Goal: Task Accomplishment & Management: Manage account settings

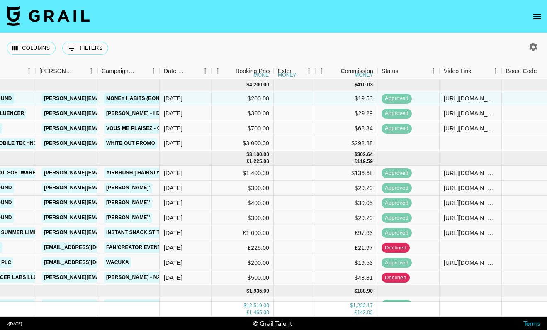
scroll to position [0, 303]
click at [534, 23] on button "open drawer" at bounding box center [537, 16] width 17 height 17
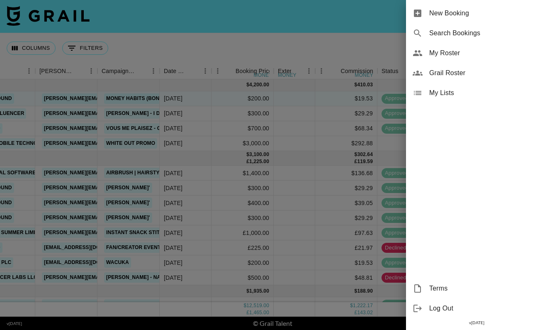
click at [469, 72] on span "Grail Roster" at bounding box center [484, 73] width 111 height 10
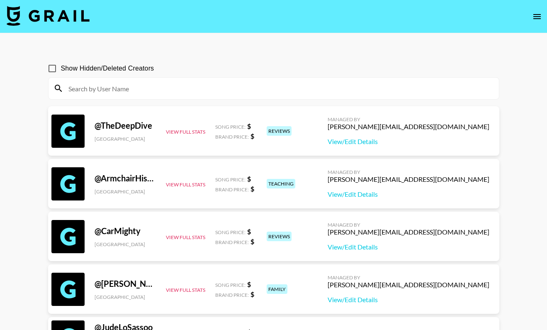
click at [219, 89] on input at bounding box center [278, 88] width 431 height 13
drag, startPoint x: 396, startPoint y: 163, endPoint x: 537, endPoint y: 16, distance: 203.7
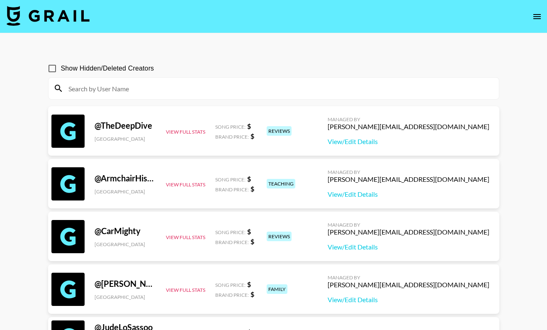
scroll to position [0, 0]
click at [538, 17] on icon "open drawer" at bounding box center [537, 16] width 7 height 5
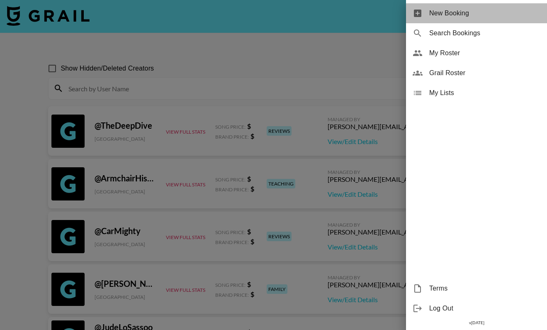
click at [500, 14] on span "New Booking" at bounding box center [484, 13] width 111 height 10
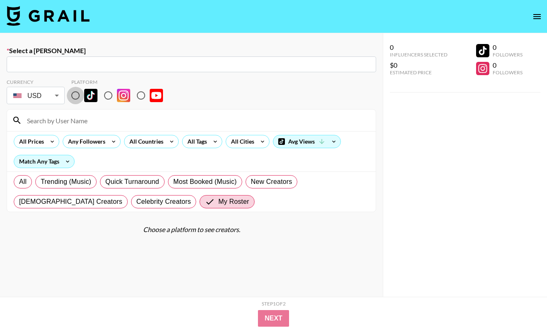
click at [71, 95] on input "radio" at bounding box center [75, 95] width 17 height 17
radio input "true"
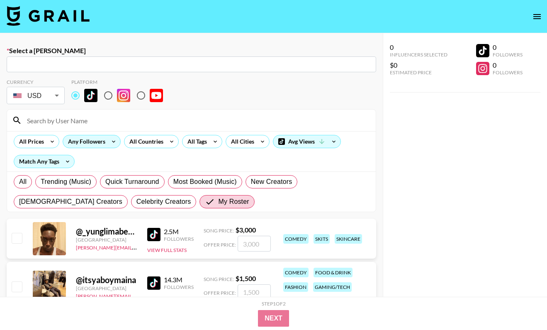
click at [98, 145] on div "Any Followers" at bounding box center [85, 141] width 44 height 12
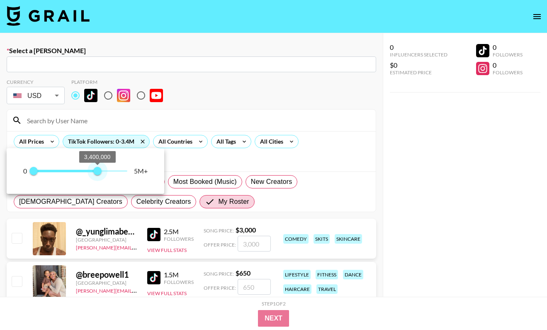
click at [98, 168] on span "0 3,400,000" at bounding box center [81, 171] width 94 height 12
drag, startPoint x: 97, startPoint y: 169, endPoint x: 83, endPoint y: 171, distance: 14.6
click at [83, 171] on span "2,700,000" at bounding box center [84, 171] width 8 height 8
type input "5000000"
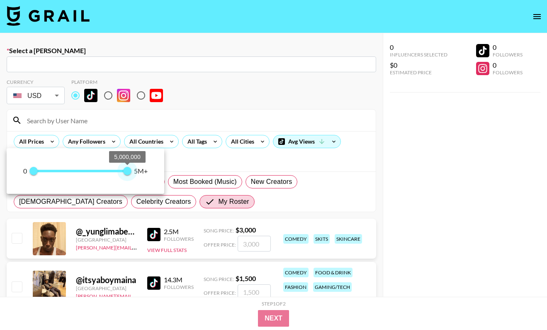
drag, startPoint x: 83, startPoint y: 170, endPoint x: 156, endPoint y: 191, distance: 75.6
click at [156, 191] on div "0 0 5,000,000 5M+" at bounding box center [86, 171] width 158 height 46
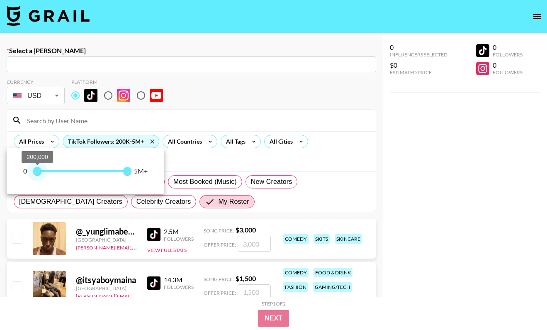
type input "100000"
click at [36, 171] on span "100,000" at bounding box center [36, 171] width 8 height 8
click at [183, 103] on div at bounding box center [273, 165] width 547 height 330
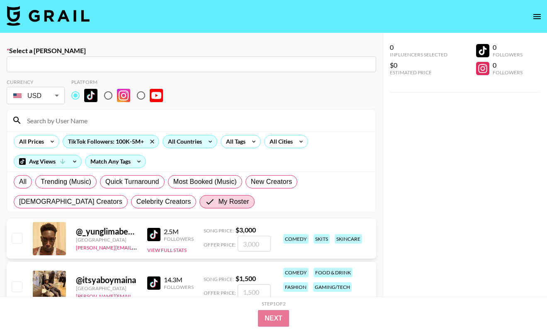
click at [200, 144] on div "All Countries" at bounding box center [183, 141] width 41 height 12
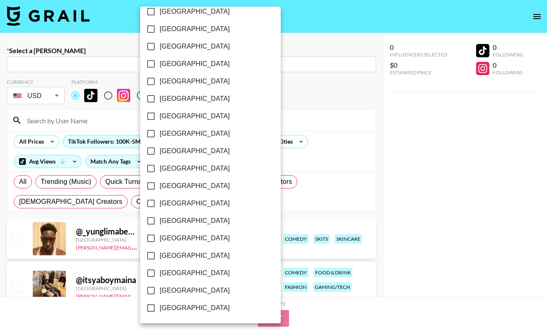
scroll to position [638, 0]
click at [153, 273] on input "[GEOGRAPHIC_DATA]" at bounding box center [150, 272] width 17 height 17
checkbox input "true"
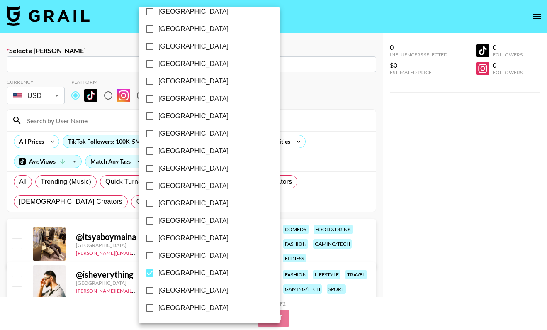
click at [329, 110] on div at bounding box center [273, 165] width 547 height 330
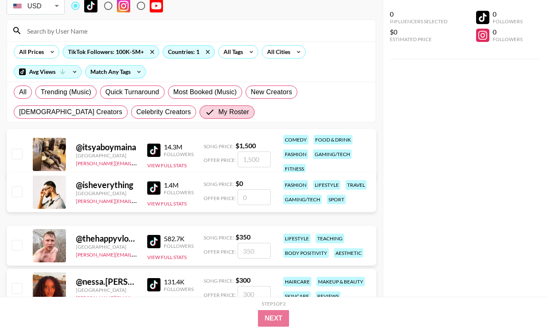
scroll to position [90, 0]
click at [150, 188] on img at bounding box center [153, 187] width 13 height 13
click at [157, 205] on button "View Full Stats" at bounding box center [166, 203] width 39 height 6
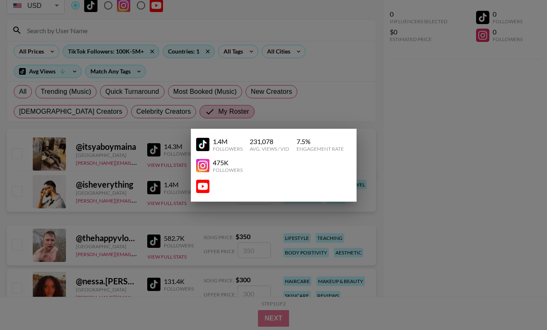
click at [199, 166] on img at bounding box center [202, 165] width 13 height 13
click at [390, 109] on div at bounding box center [273, 165] width 547 height 330
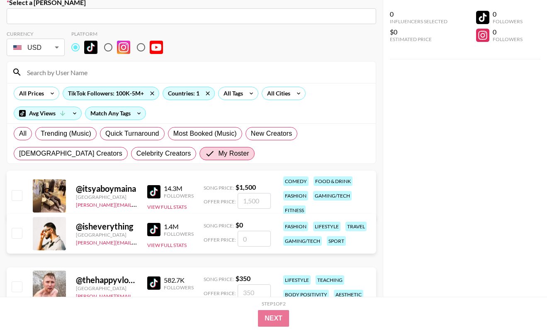
scroll to position [48, 0]
click at [52, 93] on icon at bounding box center [52, 94] width 13 height 12
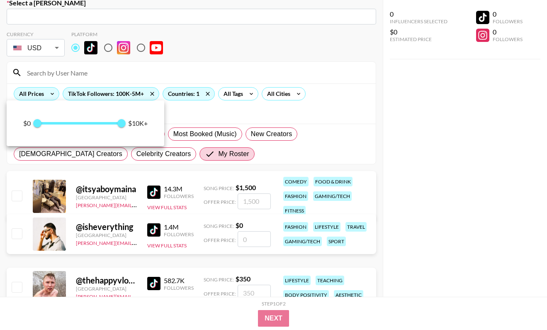
click at [52, 93] on div at bounding box center [273, 165] width 547 height 330
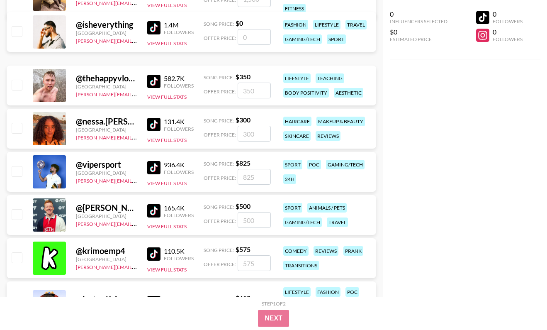
scroll to position [242, 0]
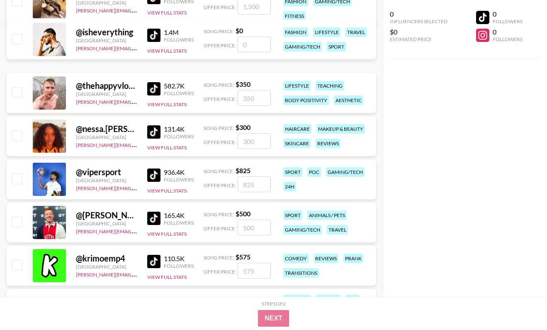
click at [149, 89] on img at bounding box center [153, 88] width 13 height 13
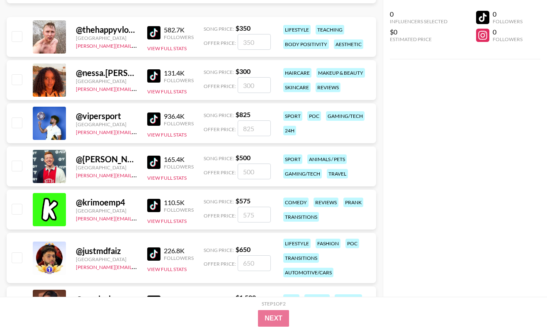
scroll to position [277, 0]
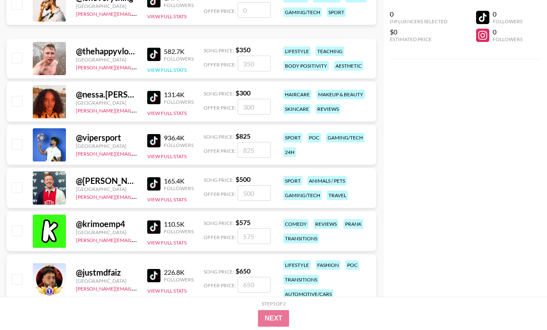
click at [163, 72] on button "View Full Stats" at bounding box center [166, 70] width 39 height 6
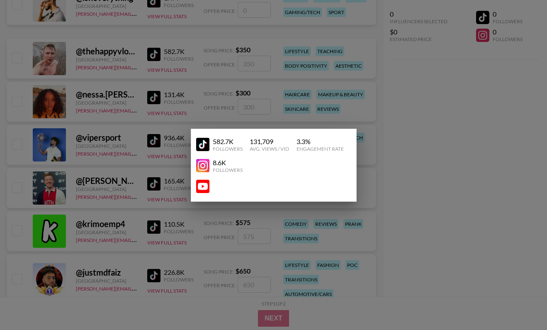
click at [199, 168] on img at bounding box center [202, 165] width 13 height 13
drag, startPoint x: 229, startPoint y: 141, endPoint x: 215, endPoint y: 141, distance: 14.1
click at [215, 141] on div "582.7K" at bounding box center [228, 141] width 30 height 8
copy div "582.7K"
click at [435, 135] on div at bounding box center [273, 165] width 547 height 330
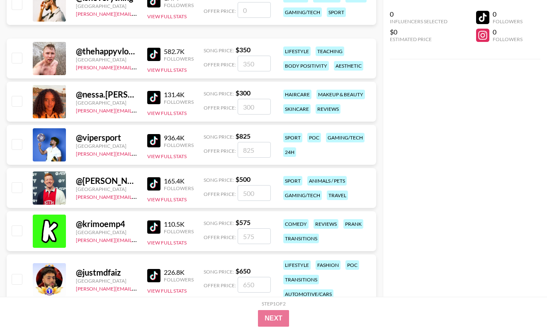
click at [156, 144] on img at bounding box center [153, 140] width 13 height 13
click at [155, 155] on button "View Full Stats" at bounding box center [166, 156] width 39 height 6
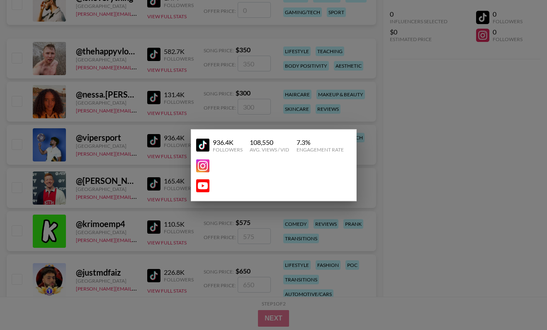
click at [203, 168] on img at bounding box center [202, 165] width 13 height 13
click at [412, 136] on div at bounding box center [273, 165] width 547 height 330
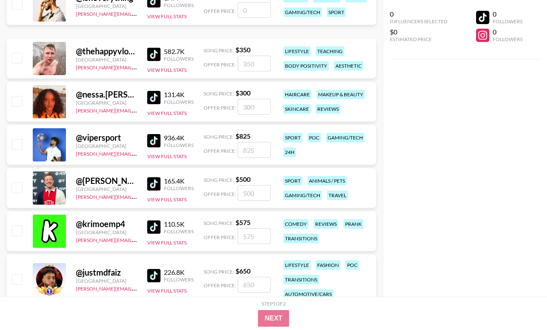
click at [152, 136] on img at bounding box center [153, 140] width 13 height 13
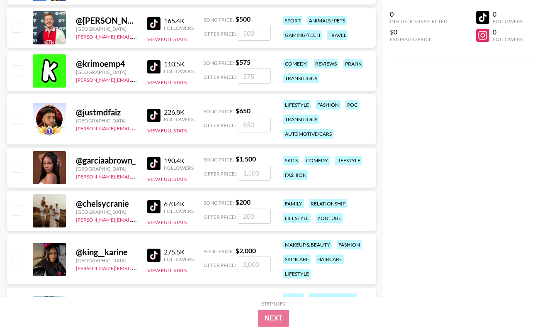
scroll to position [438, 0]
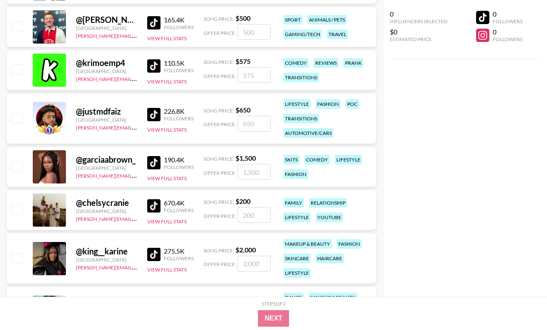
click at [149, 117] on img at bounding box center [153, 114] width 13 height 13
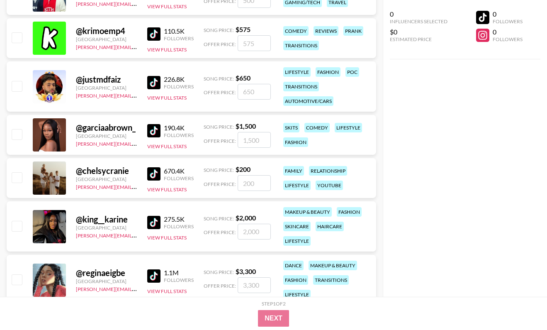
scroll to position [470, 0]
click at [158, 127] on img at bounding box center [153, 130] width 13 height 13
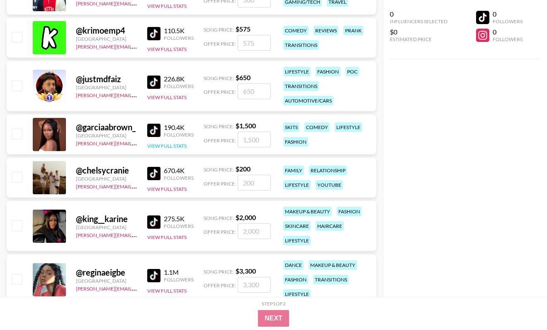
click at [178, 144] on button "View Full Stats" at bounding box center [166, 146] width 39 height 6
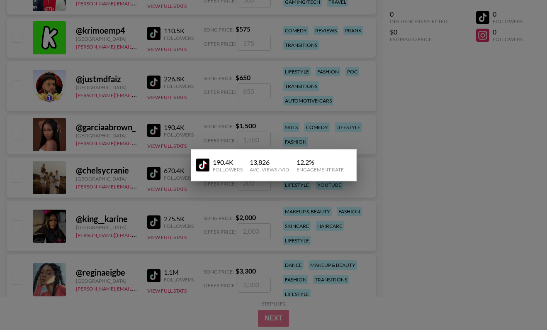
click at [196, 122] on div at bounding box center [273, 165] width 547 height 330
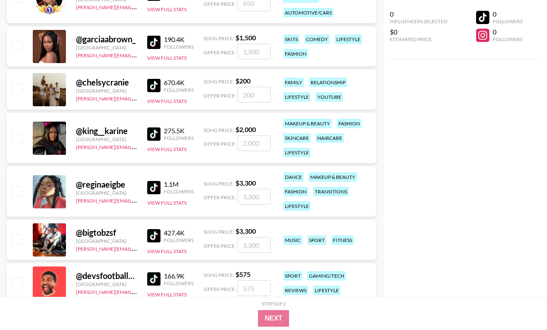
scroll to position [559, 0]
click at [157, 134] on img at bounding box center [153, 133] width 13 height 13
click at [161, 151] on button "View Full Stats" at bounding box center [166, 149] width 39 height 6
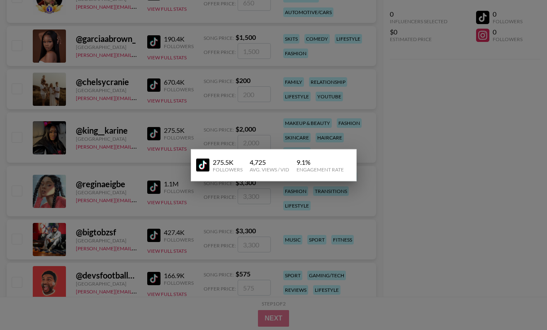
click at [200, 130] on div at bounding box center [273, 165] width 547 height 330
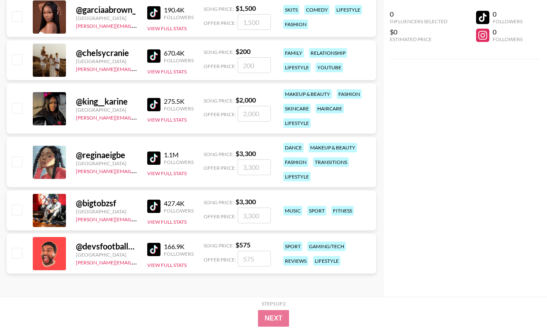
scroll to position [588, 0]
click at [156, 161] on img at bounding box center [153, 157] width 13 height 13
click at [158, 172] on button "View Full Stats" at bounding box center [166, 173] width 39 height 6
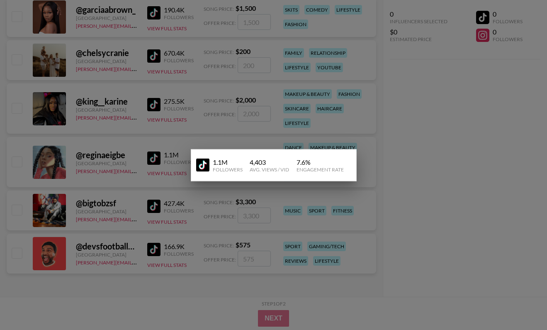
click at [158, 171] on div at bounding box center [273, 165] width 547 height 330
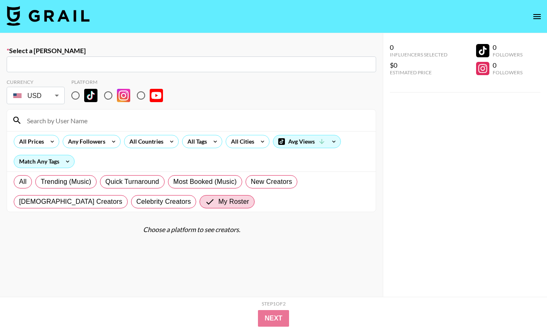
click at [538, 16] on icon "open drawer" at bounding box center [537, 16] width 7 height 5
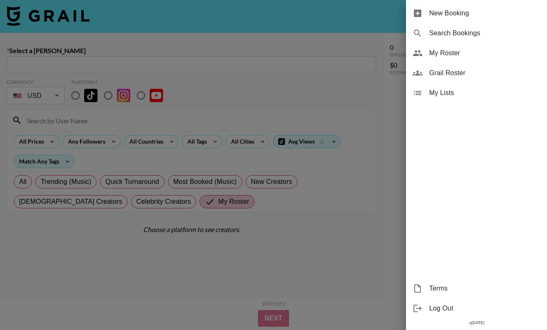
click at [474, 50] on span "My Roster" at bounding box center [484, 53] width 111 height 10
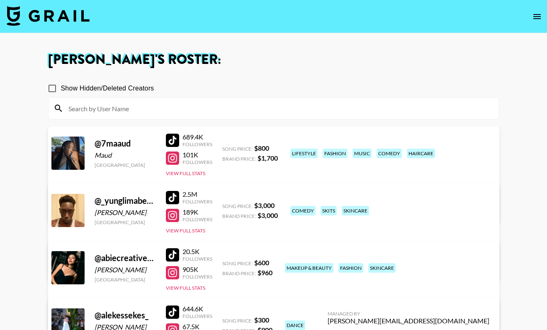
click at [154, 113] on input at bounding box center [278, 108] width 431 height 13
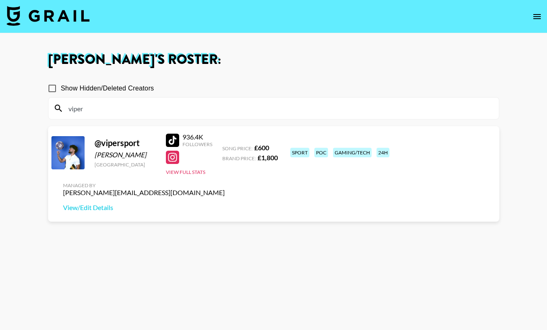
type input "viper"
click at [232, 176] on div "Managed By alexia@grail-talent.com View/Edit Details" at bounding box center [143, 197] width 175 height 43
click at [225, 203] on link "View/Edit Details" at bounding box center [144, 207] width 162 height 8
click at [172, 160] on div at bounding box center [172, 157] width 13 height 13
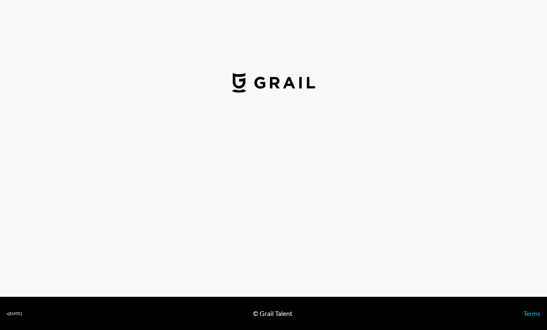
select select "GBP"
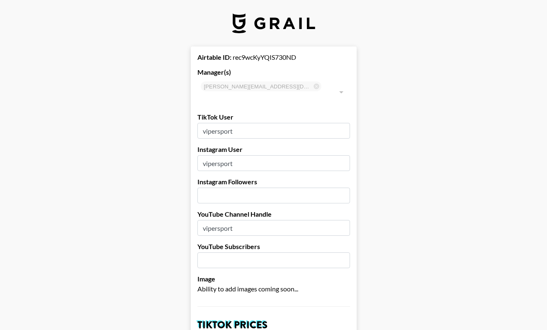
drag, startPoint x: 263, startPoint y: 149, endPoint x: 197, endPoint y: 148, distance: 66.4
click at [198, 155] on input "vipersport" at bounding box center [274, 163] width 153 height 16
click at [251, 155] on input "vipersport" at bounding box center [274, 163] width 153 height 16
type input "vipersporttv"
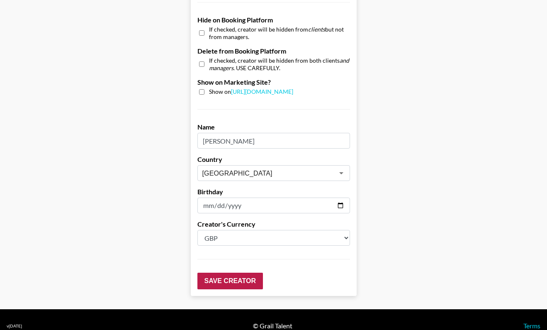
scroll to position [795, 0]
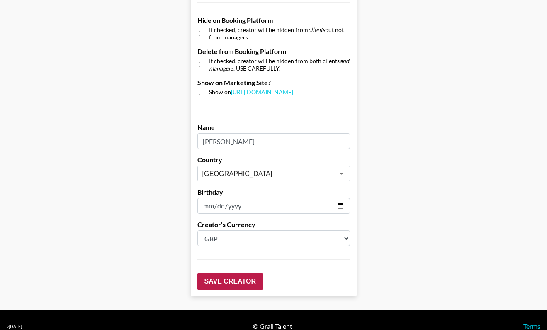
click at [229, 273] on input "Save Creator" at bounding box center [231, 281] width 66 height 17
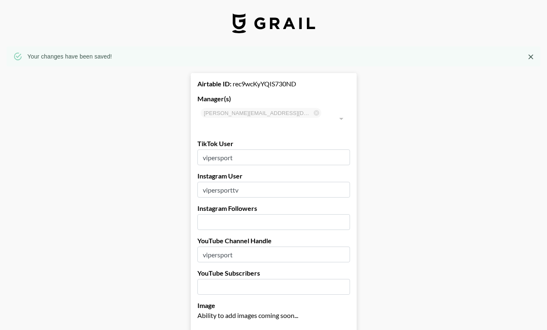
scroll to position [0, 0]
click at [263, 182] on input "vipersporttv" at bounding box center [274, 190] width 153 height 16
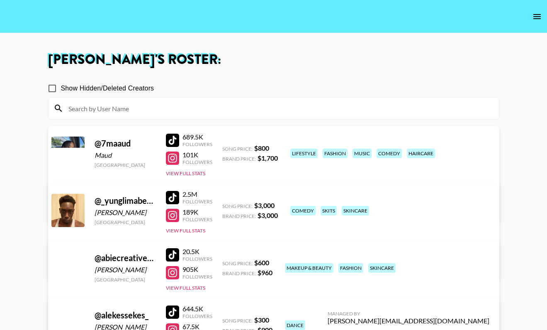
scroll to position [5, 0]
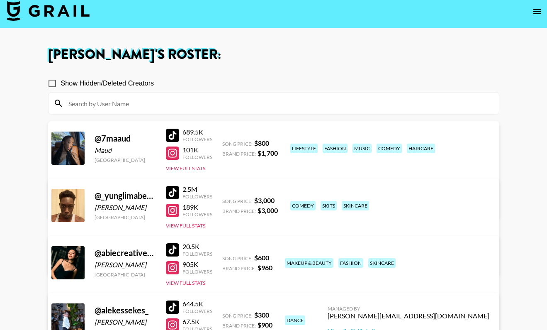
click at [160, 101] on input at bounding box center [278, 103] width 431 height 13
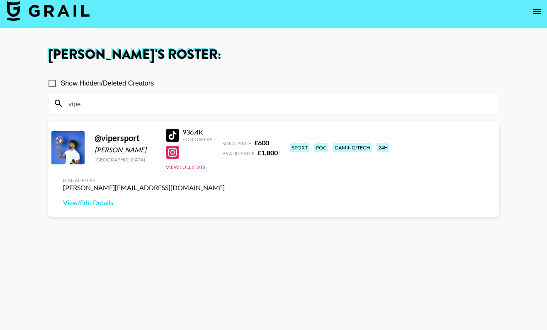
type input "vipe"
click at [178, 151] on div at bounding box center [172, 152] width 13 height 13
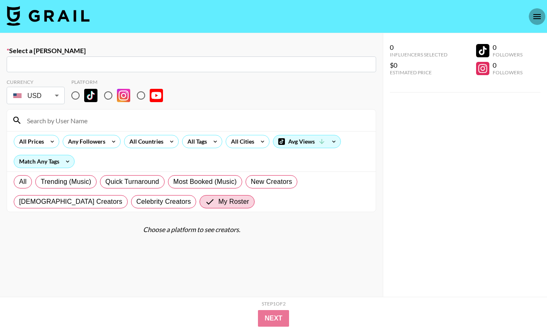
click at [531, 13] on button "open drawer" at bounding box center [537, 16] width 17 height 17
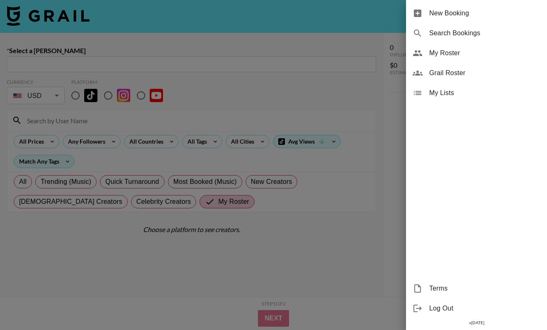
click at [534, 17] on div at bounding box center [273, 165] width 547 height 330
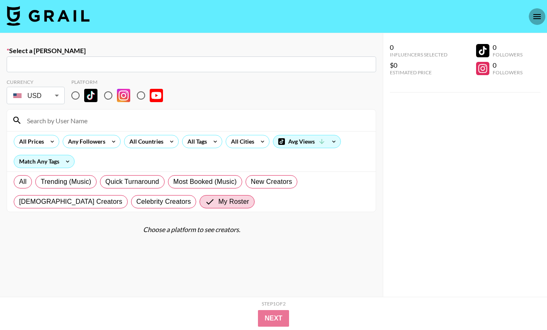
click at [533, 17] on icon "open drawer" at bounding box center [537, 17] width 10 height 10
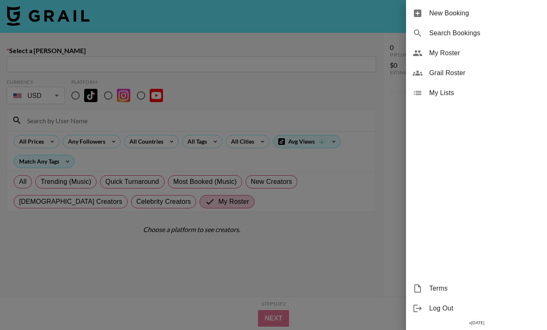
click at [474, 60] on div "My Roster" at bounding box center [476, 53] width 141 height 20
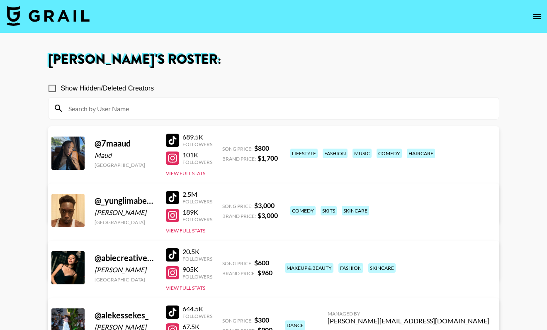
click at [185, 103] on input at bounding box center [278, 108] width 431 height 13
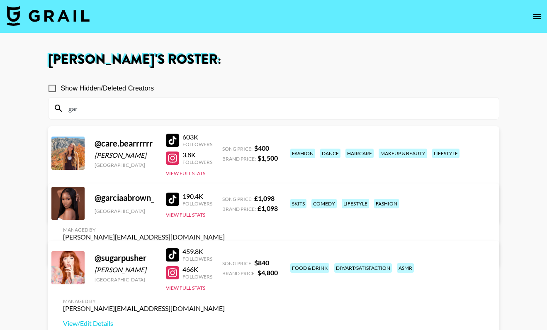
type input "garc"
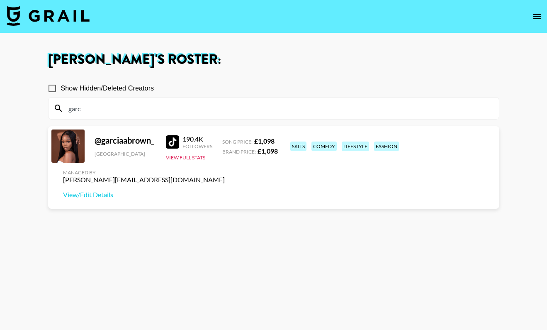
drag, startPoint x: 96, startPoint y: 111, endPoint x: 59, endPoint y: 102, distance: 38.3
click at [59, 102] on div "garc" at bounding box center [274, 109] width 451 height 22
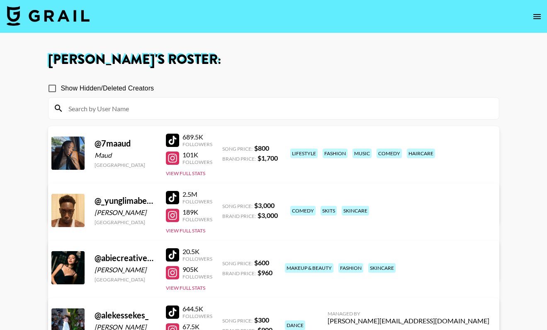
scroll to position [0, 0]
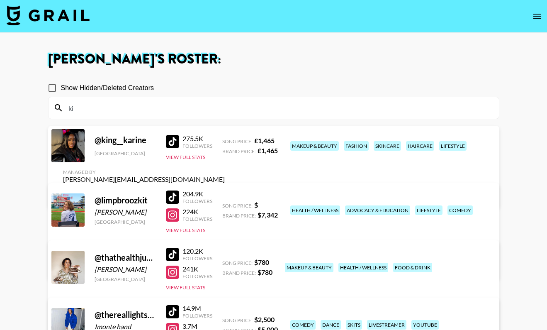
type input "k"
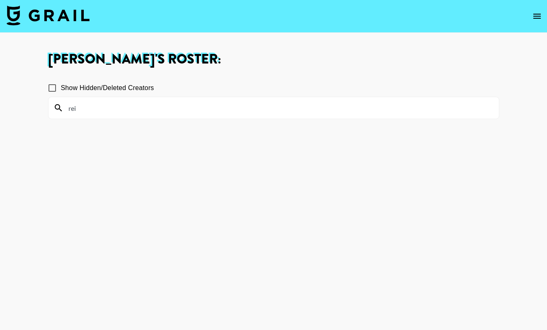
type input "re"
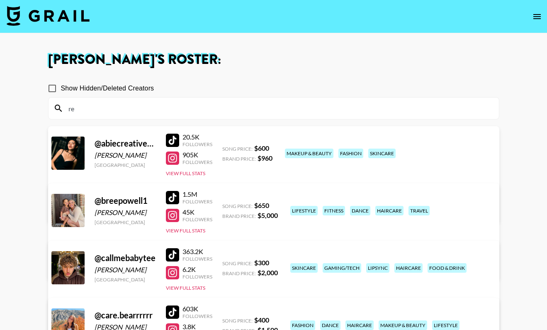
scroll to position [0, 0]
drag, startPoint x: 102, startPoint y: 111, endPoint x: 56, endPoint y: 100, distance: 47.4
click at [56, 100] on div "re" at bounding box center [274, 109] width 451 height 22
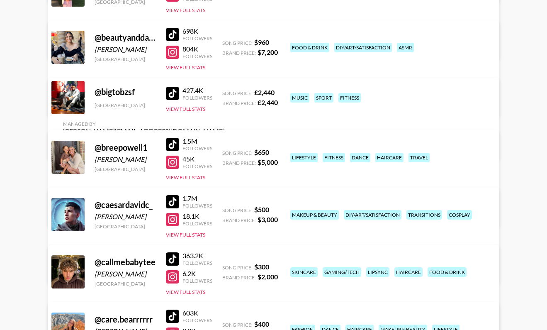
scroll to position [451, 0]
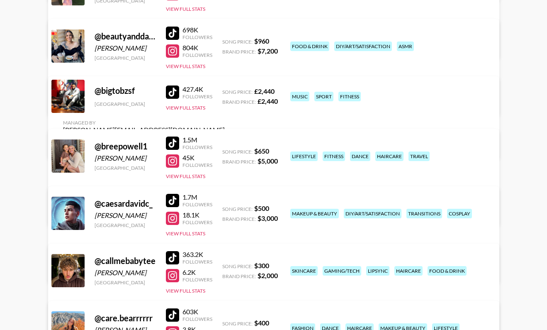
click at [225, 141] on link "View/Edit Details" at bounding box center [144, 145] width 162 height 8
click at [171, 98] on div at bounding box center [172, 91] width 13 height 13
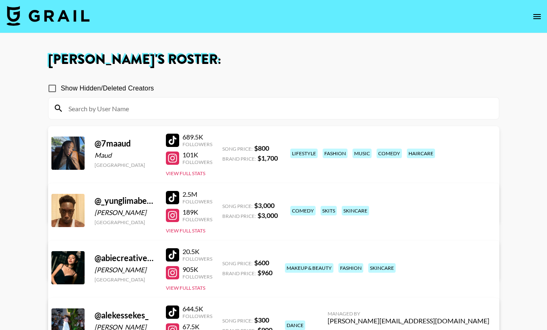
scroll to position [0, 0]
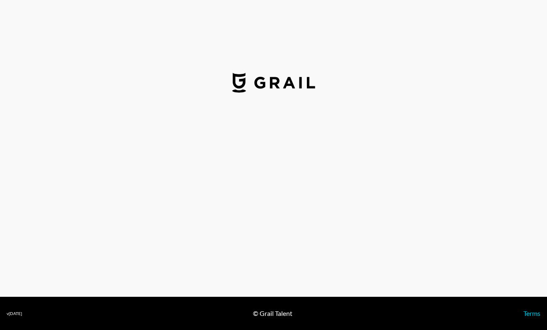
select select "GBP"
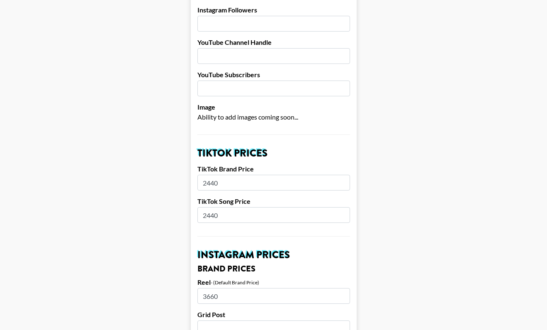
scroll to position [189, 0]
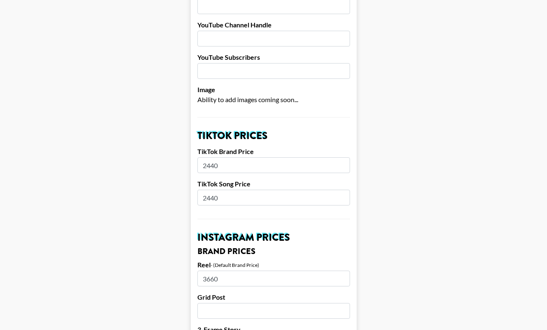
drag, startPoint x: 244, startPoint y: 158, endPoint x: 196, endPoint y: 156, distance: 47.8
paste input "366"
type input "3660"
drag, startPoint x: 234, startPoint y: 188, endPoint x: 193, endPoint y: 188, distance: 41.1
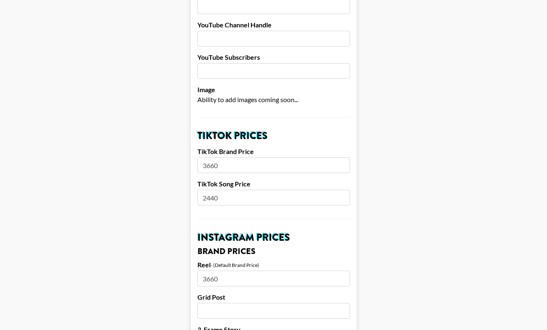
type input "1000"
click at [227, 303] on input "number" at bounding box center [274, 311] width 153 height 16
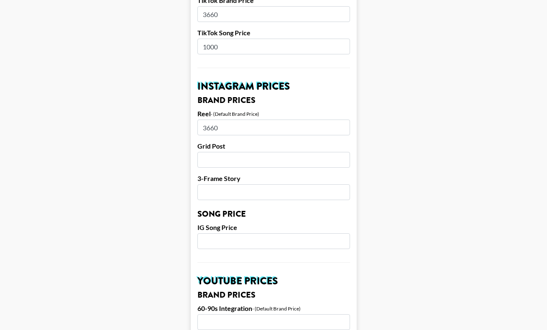
scroll to position [373, 0]
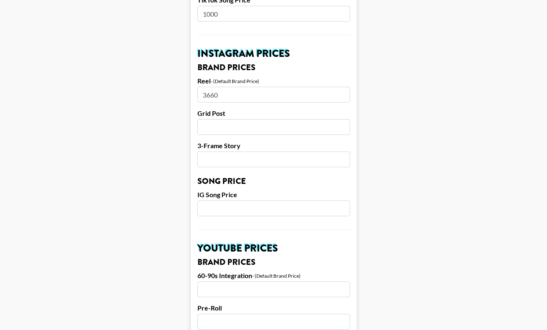
click at [237, 200] on input "number" at bounding box center [274, 208] width 153 height 16
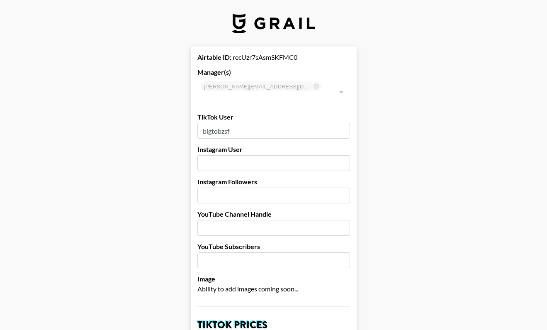
scroll to position [0, 0]
type input "1000"
click at [253, 155] on input "text" at bounding box center [274, 163] width 153 height 16
type input "v"
paste input "https://www.instagram.com/bigtobzsf/#"
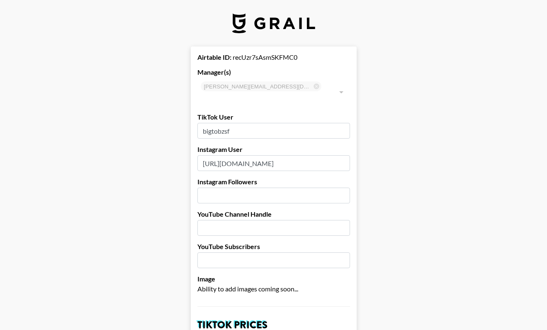
drag, startPoint x: 285, startPoint y: 153, endPoint x: 193, endPoint y: 153, distance: 92.9
drag, startPoint x: 281, startPoint y: 149, endPoint x: 231, endPoint y: 154, distance: 50.5
click at [231, 155] on input "bigtobzsf/#" at bounding box center [274, 163] width 153 height 16
type input "bigtobzsf"
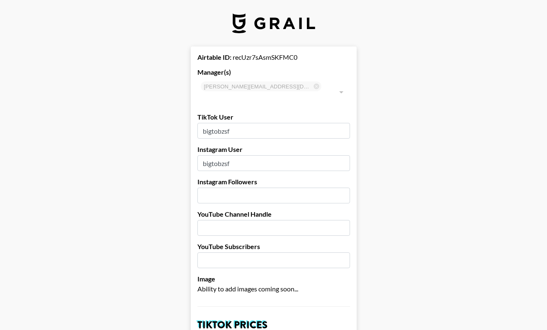
click at [233, 188] on input "number" at bounding box center [274, 196] width 153 height 16
type input "158000"
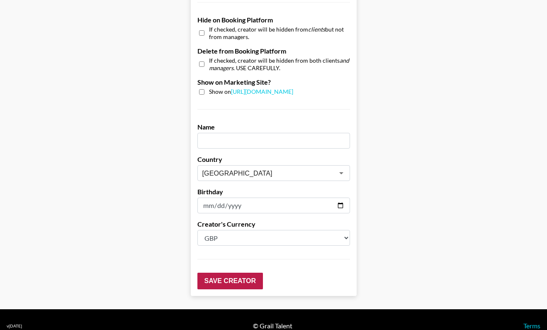
scroll to position [795, 0]
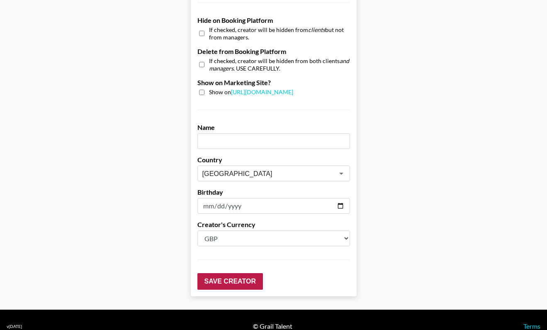
click at [218, 273] on input "Save Creator" at bounding box center [231, 281] width 66 height 17
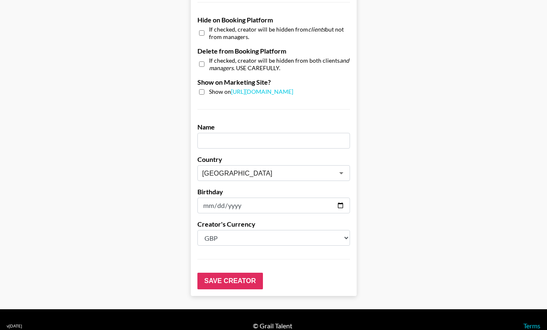
scroll to position [821, 0]
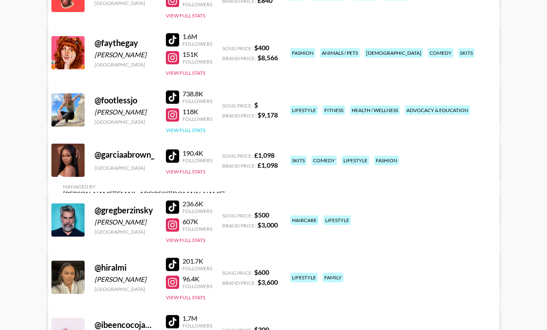
scroll to position [1102, 0]
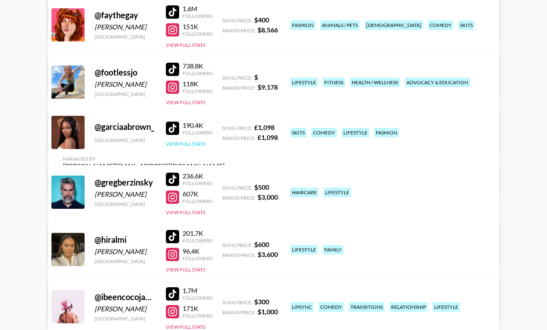
click at [185, 147] on button "View Full Stats" at bounding box center [185, 144] width 39 height 6
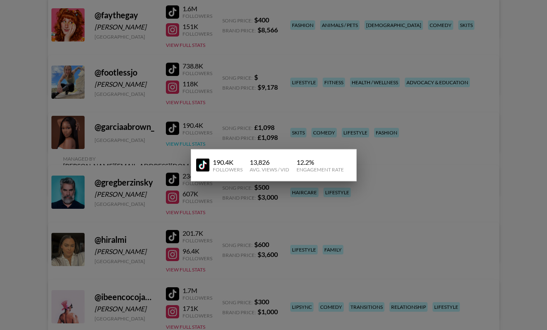
click at [185, 150] on div at bounding box center [273, 165] width 547 height 330
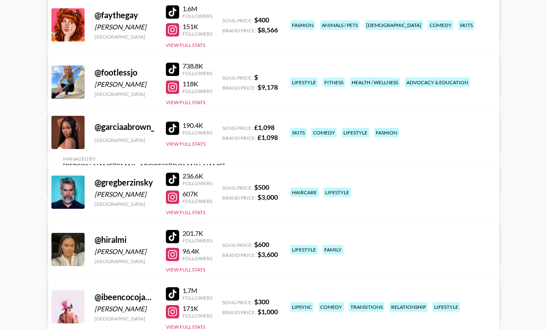
click at [225, 177] on link "View/Edit Details" at bounding box center [144, 181] width 162 height 8
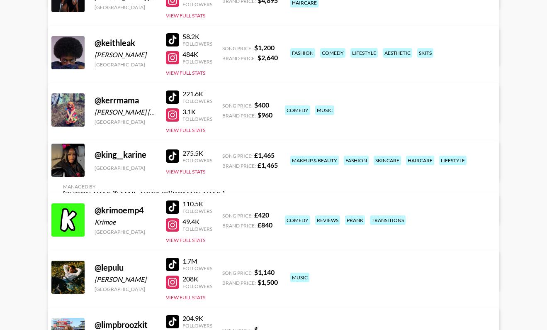
scroll to position [2270, 0]
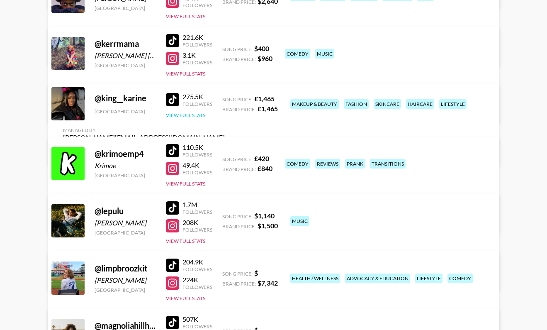
click at [189, 118] on button "View Full Stats" at bounding box center [185, 115] width 39 height 6
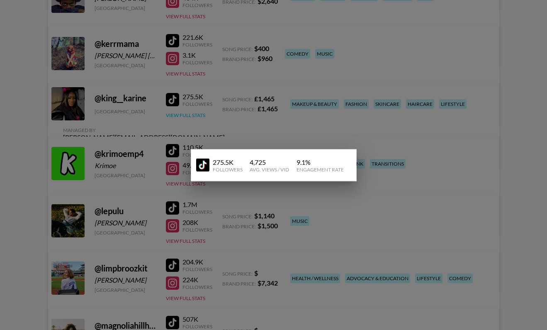
click at [189, 119] on div at bounding box center [273, 165] width 547 height 330
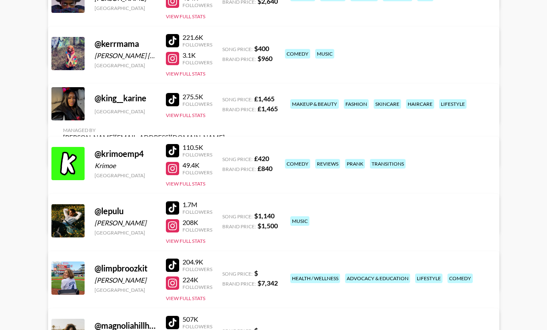
click at [225, 148] on link "View/Edit Details" at bounding box center [144, 152] width 162 height 8
click at [174, 106] on div at bounding box center [172, 99] width 13 height 13
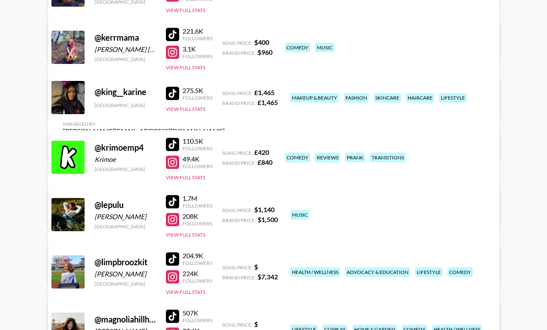
scroll to position [2278, 0]
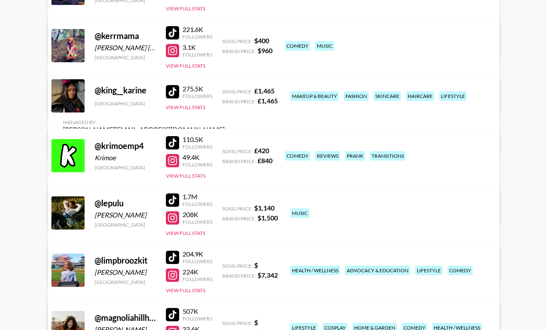
click at [225, 140] on link "View/Edit Details" at bounding box center [144, 144] width 162 height 8
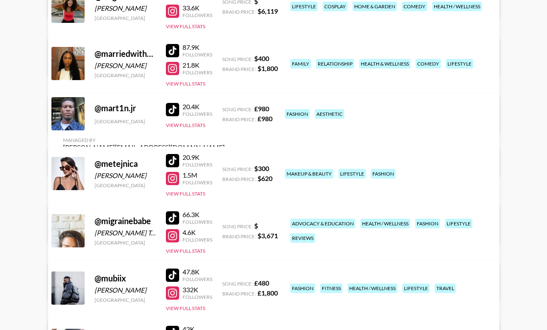
scroll to position [2633, 0]
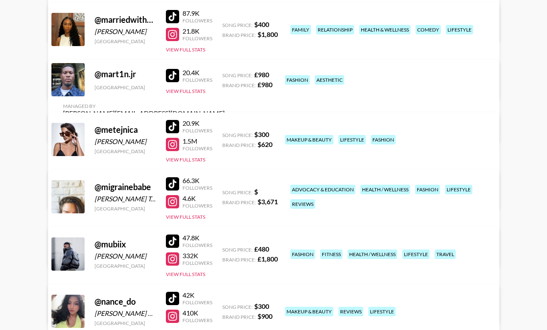
click at [225, 124] on link "View/Edit Details" at bounding box center [144, 128] width 162 height 8
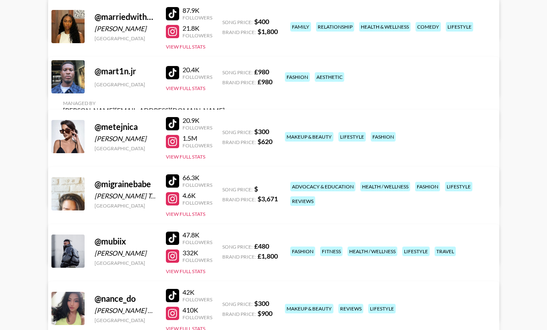
scroll to position [2640, 0]
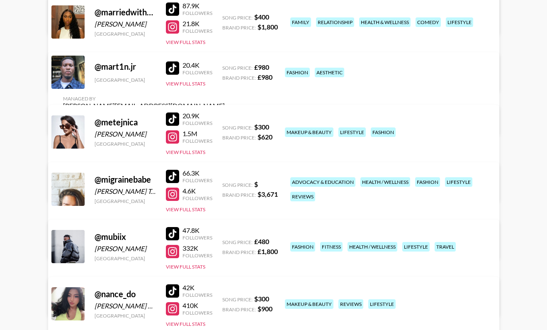
click at [225, 117] on link "View/Edit Details" at bounding box center [144, 121] width 162 height 8
click at [174, 75] on div at bounding box center [172, 67] width 13 height 13
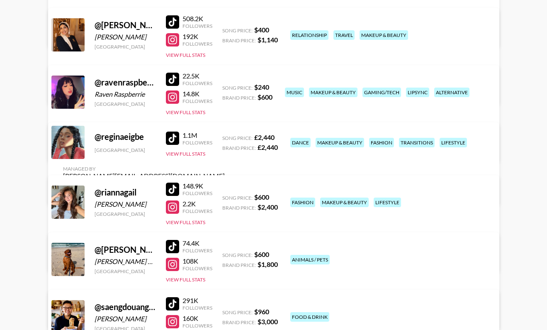
scroll to position [3196, 0]
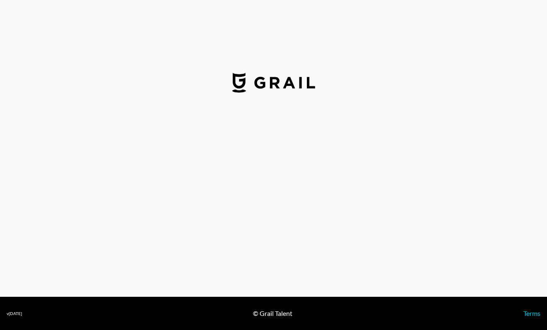
select select "GBP"
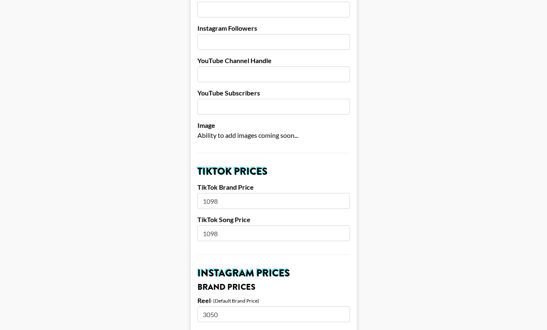
scroll to position [210, 0]
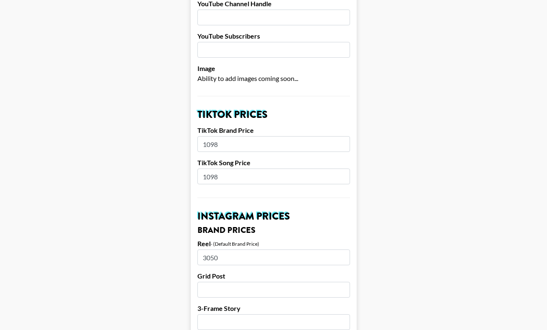
drag, startPoint x: 249, startPoint y: 136, endPoint x: 188, endPoint y: 131, distance: 60.8
type input "3"
type input "3050"
drag, startPoint x: 236, startPoint y: 164, endPoint x: 180, endPoint y: 162, distance: 55.7
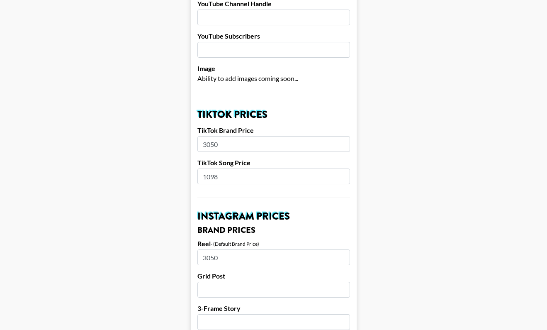
type input "450"
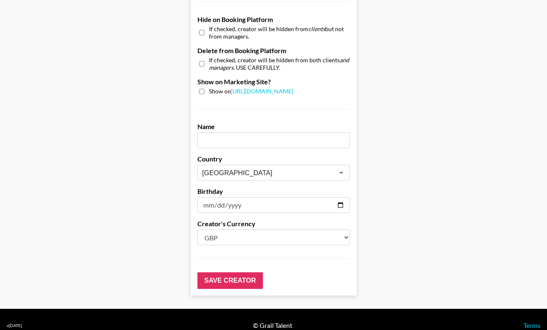
scroll to position [795, 0]
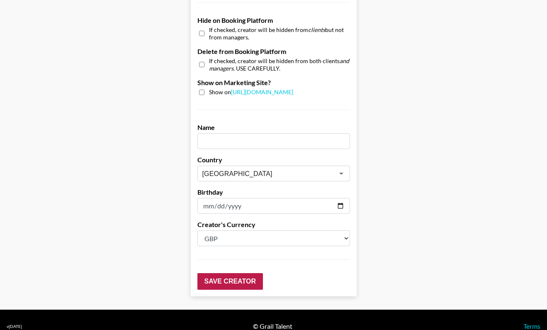
click at [244, 273] on input "Save Creator" at bounding box center [231, 281] width 66 height 17
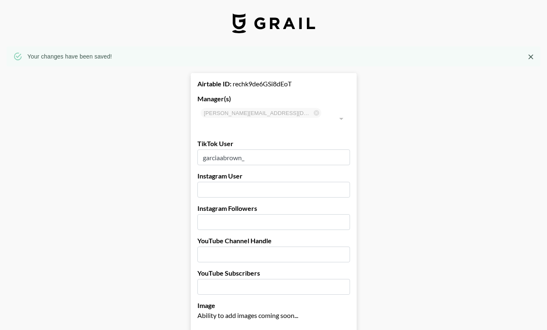
scroll to position [0, 0]
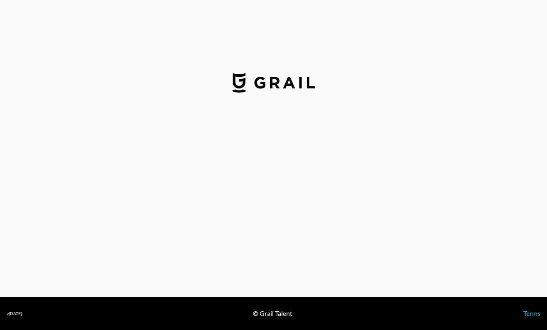
select select "GBP"
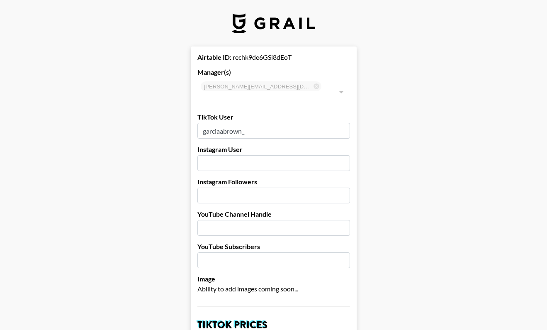
drag, startPoint x: 255, startPoint y: 121, endPoint x: 201, endPoint y: 115, distance: 54.3
click at [201, 123] on input "garciaabrown_" at bounding box center [274, 131] width 153 height 16
click at [220, 155] on input "text" at bounding box center [274, 163] width 153 height 16
paste input "https://www.instagram.com/garciaabrown/"
drag, startPoint x: 332, startPoint y: 152, endPoint x: 325, endPoint y: 152, distance: 7.1
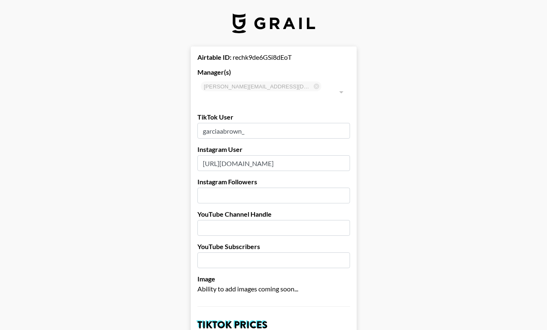
click at [325, 155] on input "https://www.instagram.com/garciaabrown/" at bounding box center [274, 163] width 153 height 16
drag, startPoint x: 285, startPoint y: 152, endPoint x: 202, endPoint y: 153, distance: 83.0
click at [202, 155] on input "https://www.instagram.com/garciaabrown" at bounding box center [274, 163] width 153 height 16
type input "garciaabrown"
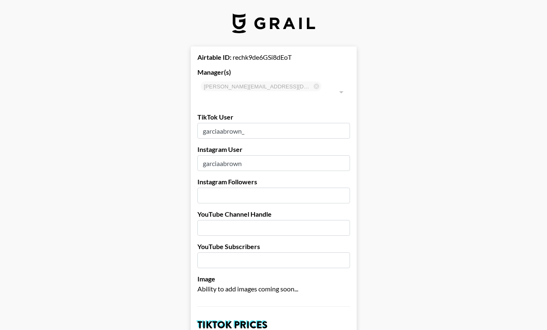
click at [224, 188] on input "number" at bounding box center [274, 196] width 153 height 16
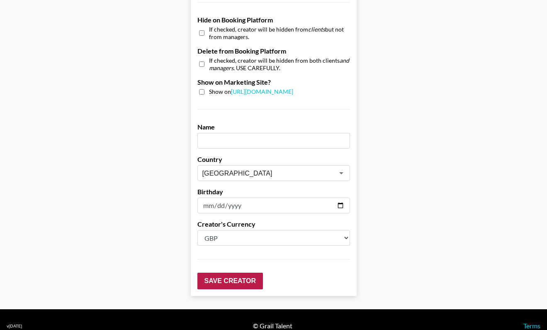
scroll to position [795, 0]
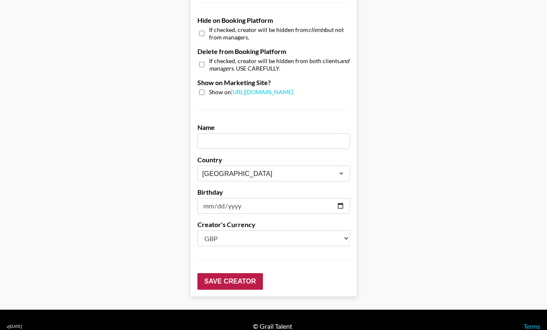
type input "41600"
click at [229, 273] on input "Save Creator" at bounding box center [231, 281] width 66 height 17
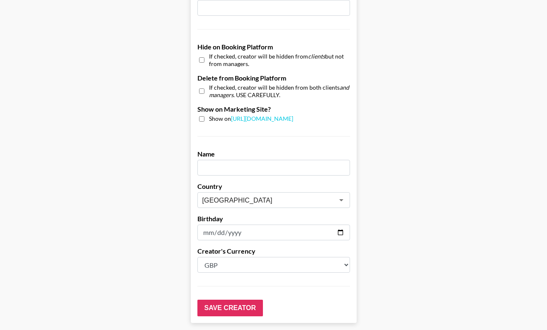
scroll to position [473, 0]
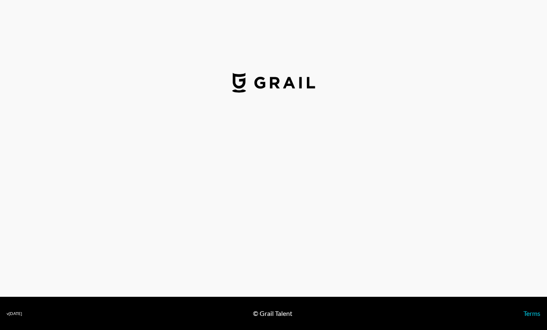
select select "GBP"
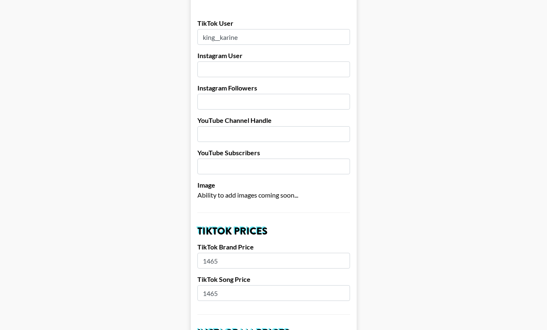
scroll to position [198, 0]
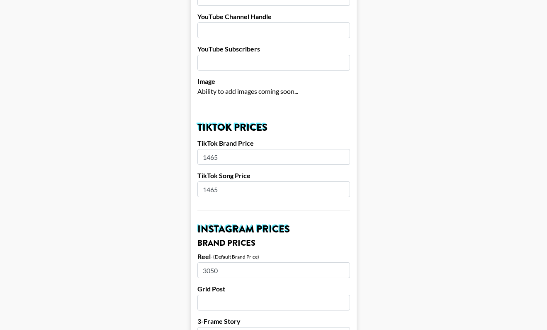
drag, startPoint x: 231, startPoint y: 148, endPoint x: 183, endPoint y: 146, distance: 47.8
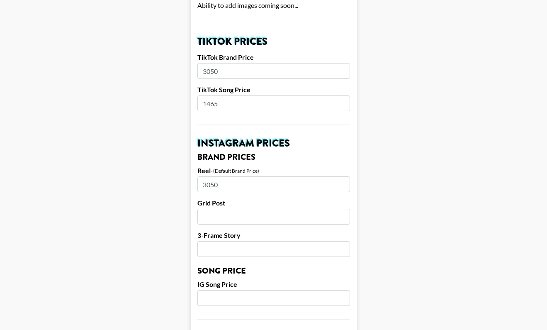
scroll to position [267, 0]
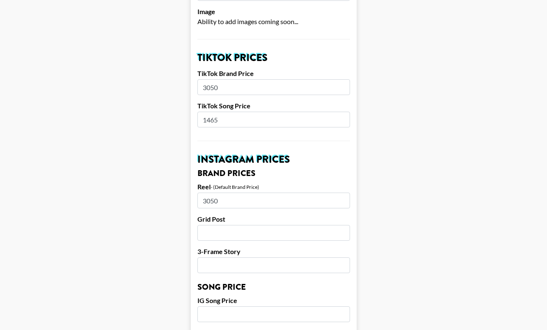
type input "3050"
drag, startPoint x: 232, startPoint y: 115, endPoint x: 189, endPoint y: 107, distance: 43.9
click at [189, 107] on main "Airtable ID: recVgAAtpZ6uv8OiP Manager(s) alexia@grail-talent.com ​ TikTok User…" at bounding box center [274, 301] width 534 height 1044
type input "350"
click at [104, 134] on main "Airtable ID: recVgAAtpZ6uv8OiP Manager(s) alexia@grail-talent.com ​ TikTok User…" at bounding box center [274, 301] width 534 height 1044
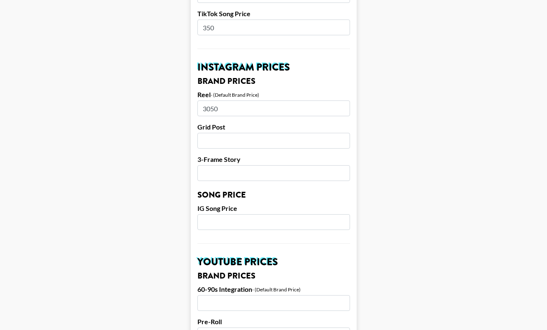
scroll to position [359, 0]
click at [224, 215] on input "number" at bounding box center [274, 223] width 153 height 16
type input "350"
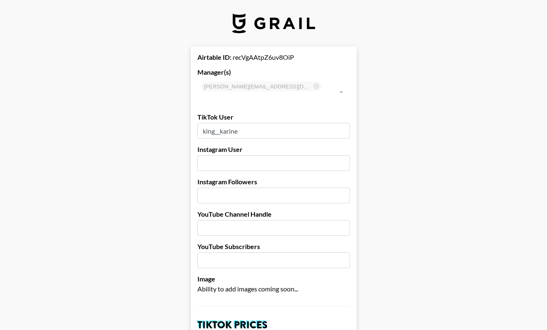
scroll to position [0, 0]
click at [223, 155] on input "text" at bounding box center [274, 163] width 153 height 16
paste input "https://www.instagram.com/Kingkarine"
drag, startPoint x: 285, startPoint y: 153, endPoint x: 200, endPoint y: 149, distance: 84.7
click at [200, 155] on input "https://www.instagram.com/Kingkarine" at bounding box center [274, 163] width 153 height 16
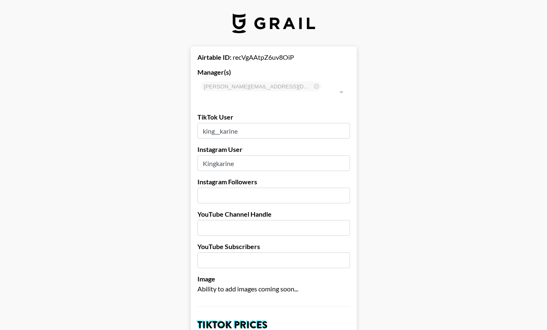
type input "Kingkarine"
click at [207, 188] on input "number" at bounding box center [274, 196] width 153 height 16
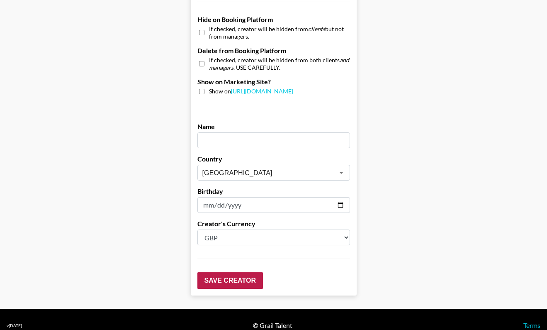
scroll to position [795, 0]
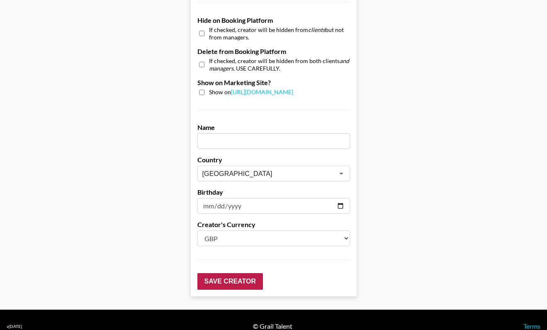
type input "111000"
click at [229, 273] on input "Save Creator" at bounding box center [231, 281] width 66 height 17
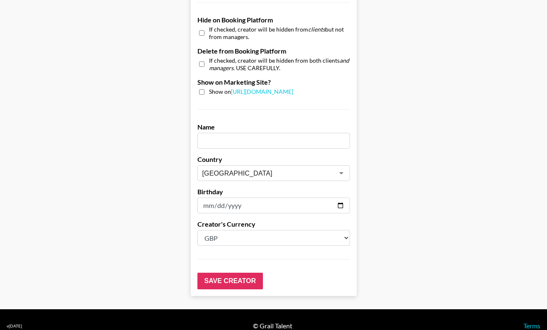
scroll to position [821, 0]
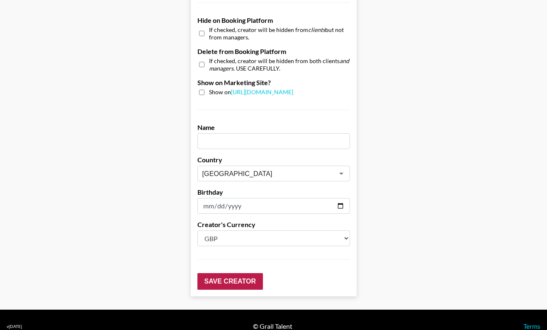
click at [236, 273] on input "Save Creator" at bounding box center [231, 281] width 66 height 17
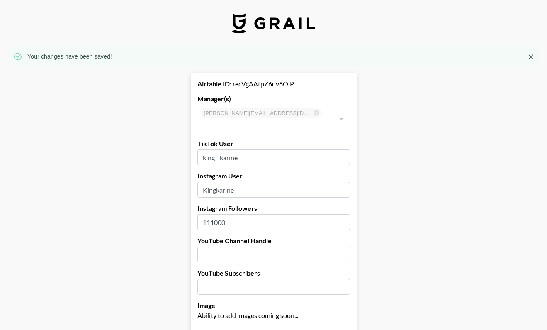
scroll to position [0, 0]
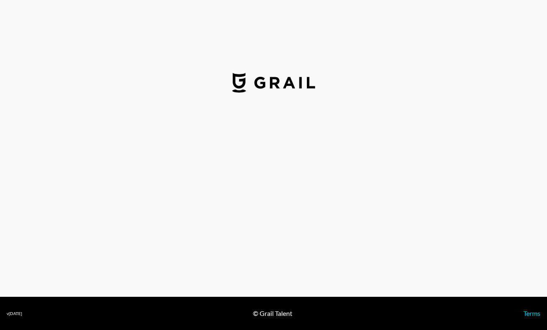
select select "GBP"
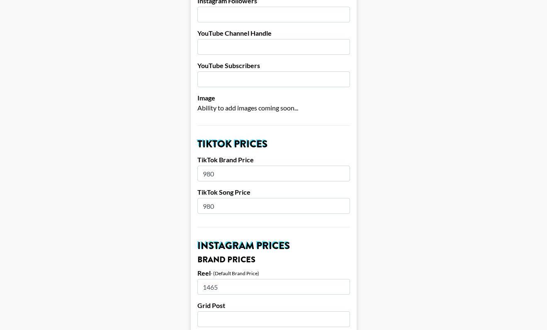
scroll to position [230, 0]
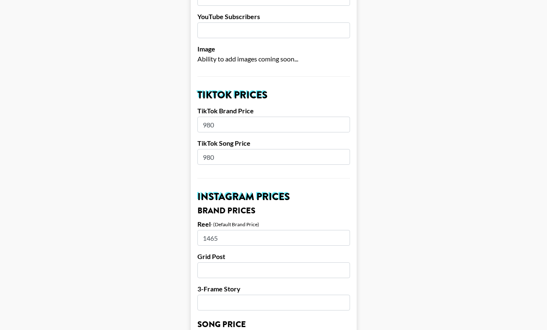
drag, startPoint x: 231, startPoint y: 117, endPoint x: 190, endPoint y: 110, distance: 41.3
paste input "1465"
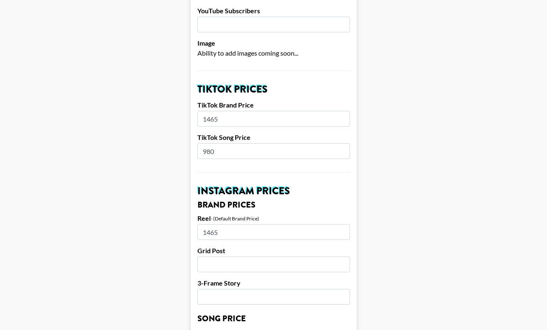
scroll to position [237, 0]
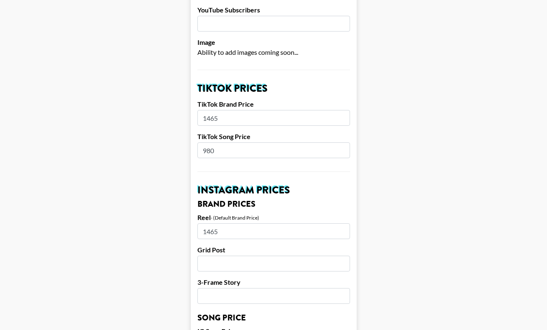
type input "1465"
click at [217, 163] on form "Airtable ID: recVxa8xpAKUcgLHA Manager(s) alexia@grail-talent.com ​ TikTok User…" at bounding box center [274, 332] width 166 height 1044
click at [223, 142] on input "980" at bounding box center [274, 150] width 153 height 16
drag, startPoint x: 235, startPoint y: 138, endPoint x: 193, endPoint y: 136, distance: 42.0
click at [193, 136] on form "Airtable ID: recVxa8xpAKUcgLHA Manager(s) alexia@grail-talent.com ​ TikTok User…" at bounding box center [274, 332] width 166 height 1044
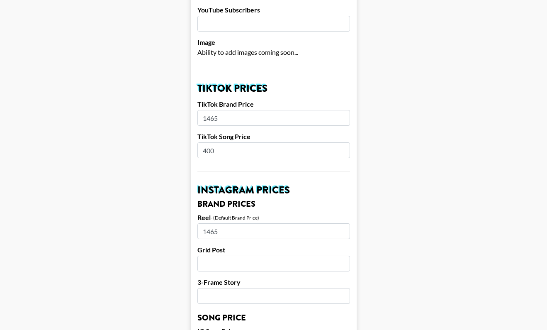
type input "400"
click at [375, 224] on main "Airtable ID: recVxa8xpAKUcgLHA Manager(s) alexia@grail-talent.com ​ TikTok User…" at bounding box center [274, 332] width 534 height 1044
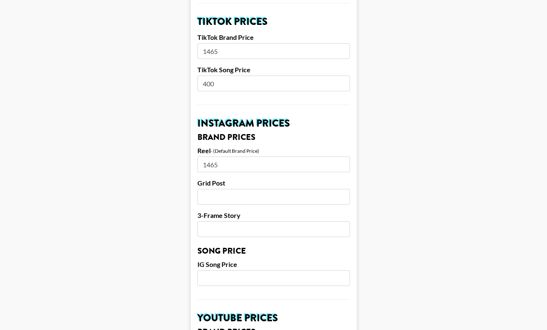
scroll to position [308, 0]
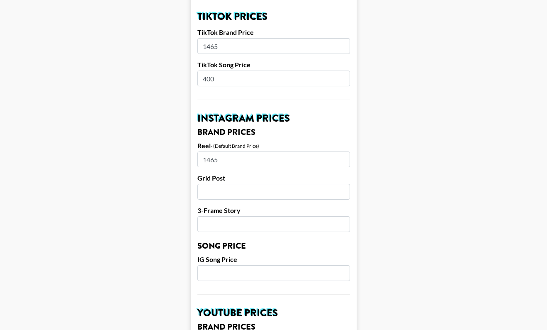
click at [267, 265] on input "number" at bounding box center [274, 273] width 153 height 16
type input "400"
click at [351, 291] on form "Airtable ID: recVxa8xpAKUcgLHA Manager(s) alexia@grail-talent.com ​ TikTok User…" at bounding box center [274, 260] width 166 height 1044
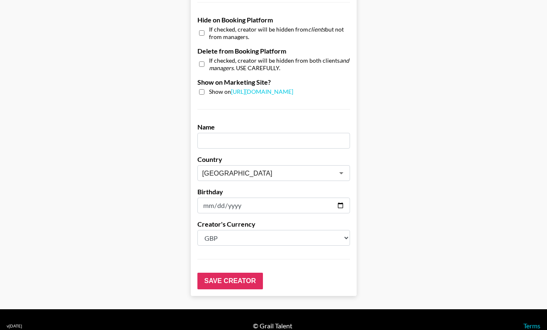
scroll to position [795, 0]
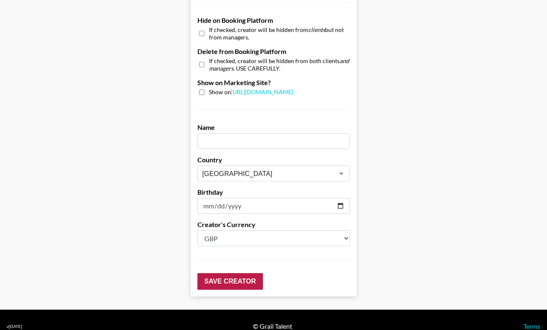
click at [237, 273] on input "Save Creator" at bounding box center [231, 281] width 66 height 17
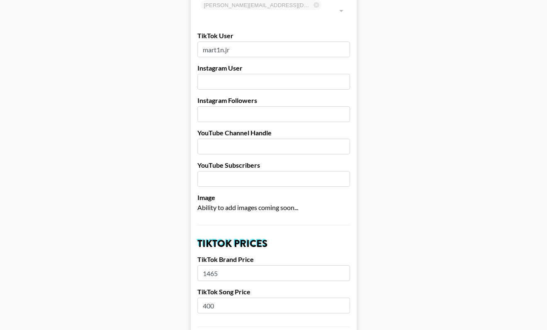
scroll to position [0, 0]
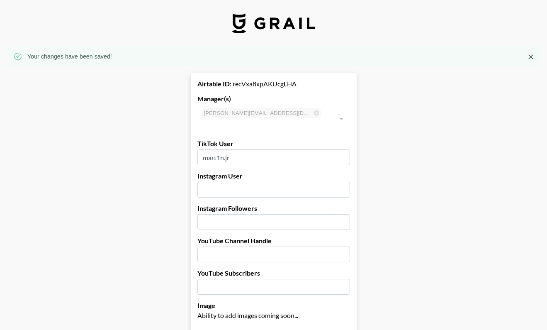
click at [267, 182] on input "text" at bounding box center [274, 190] width 153 height 16
paste input "Martin Akinola"
type input "Martin Akinola"
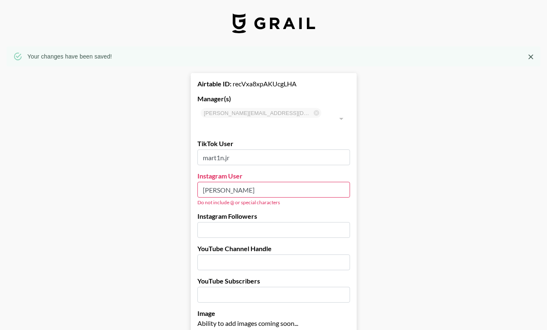
drag, startPoint x: 251, startPoint y: 180, endPoint x: 169, endPoint y: 175, distance: 81.5
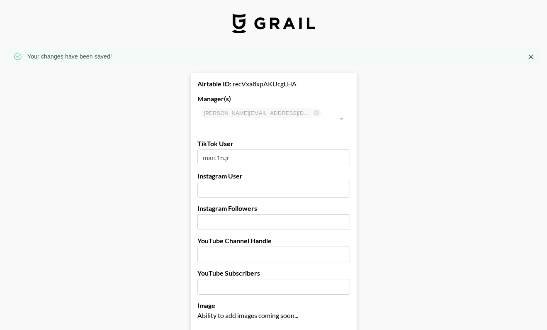
paste input "https://www.instagram.com/mart1n.jr/#"
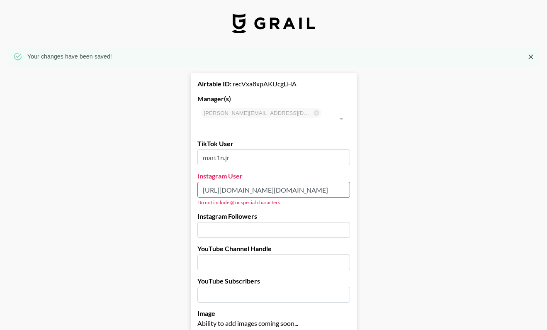
drag, startPoint x: 285, startPoint y: 178, endPoint x: 203, endPoint y: 180, distance: 82.2
click at [203, 182] on input "https://www.instagram.com/mart1n.jr/#" at bounding box center [274, 190] width 153 height 16
drag, startPoint x: 250, startPoint y: 175, endPoint x: 230, endPoint y: 178, distance: 20.5
click at [230, 182] on input "mart1n.jr/#" at bounding box center [274, 190] width 153 height 16
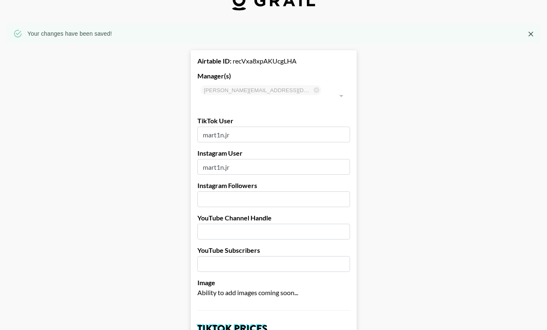
scroll to position [26, 0]
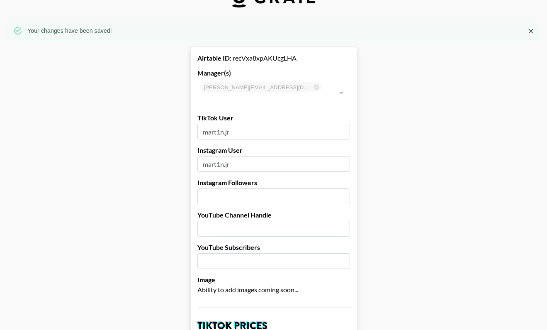
type input "mart1n.jr"
click at [221, 188] on input "number" at bounding box center [274, 196] width 153 height 16
type input "20400"
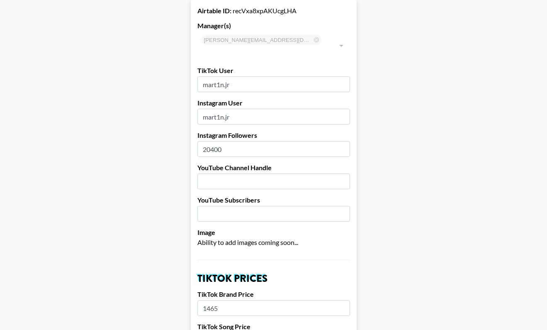
scroll to position [75, 0]
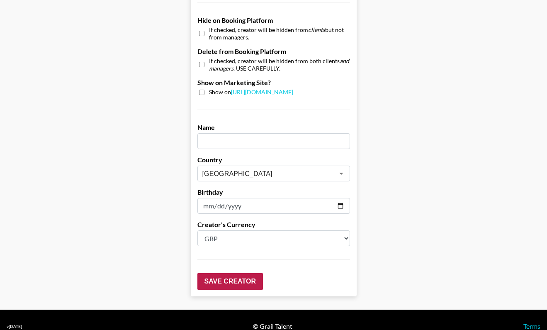
click at [243, 273] on input "Save Creator" at bounding box center [231, 281] width 66 height 17
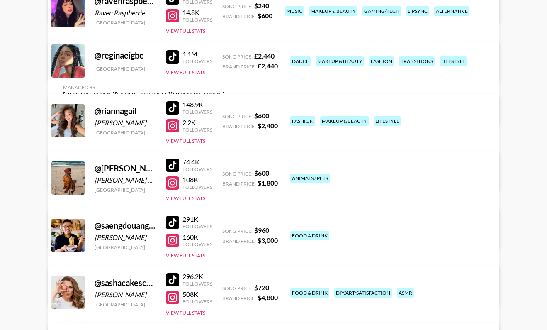
scroll to position [3265, 0]
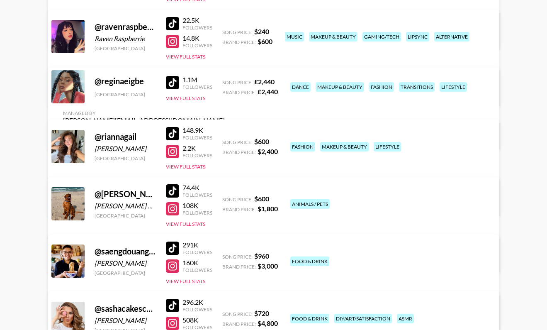
click at [225, 131] on link "View/Edit Details" at bounding box center [144, 135] width 162 height 8
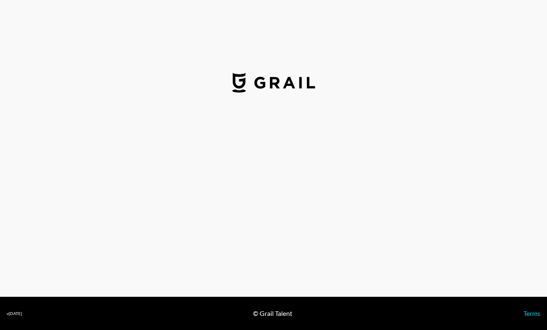
select select "GBP"
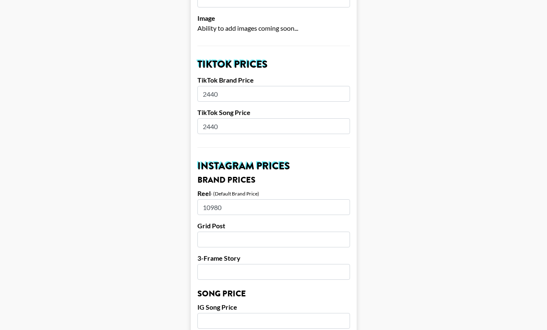
scroll to position [259, 0]
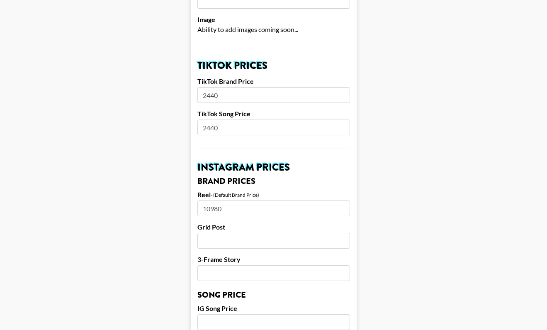
drag, startPoint x: 222, startPoint y: 82, endPoint x: 176, endPoint y: 80, distance: 46.1
click at [176, 80] on main "Airtable ID: recnQ5dWt3vcCHUPr Manager(s) [PERSON_NAME][EMAIL_ADDRESS][DOMAIN_N…" at bounding box center [274, 309] width 534 height 1044
paste input "1098"
type input "10980"
drag, startPoint x: 227, startPoint y: 115, endPoint x: 154, endPoint y: 113, distance: 73.1
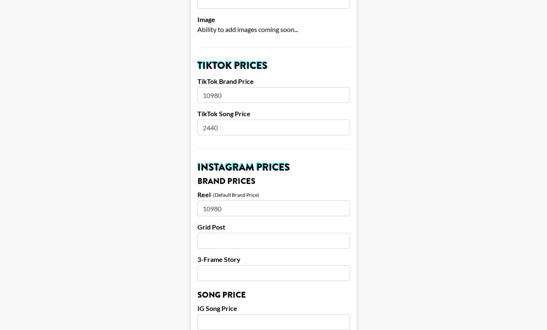
click at [154, 113] on main "Airtable ID: recnQ5dWt3vcCHUPr Manager(s) [PERSON_NAME][EMAIL_ADDRESS][DOMAIN_N…" at bounding box center [274, 309] width 534 height 1044
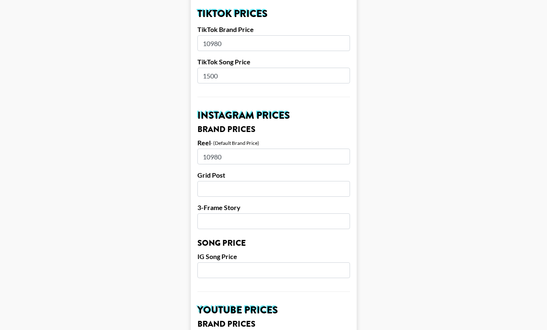
scroll to position [312, 0]
type input "1500"
click at [212, 262] on input "number" at bounding box center [274, 270] width 153 height 16
type input "1500"
click at [484, 227] on main "Airtable ID: recnQ5dWt3vcCHUPr Manager(s) [PERSON_NAME][EMAIL_ADDRESS][DOMAIN_N…" at bounding box center [274, 257] width 534 height 1044
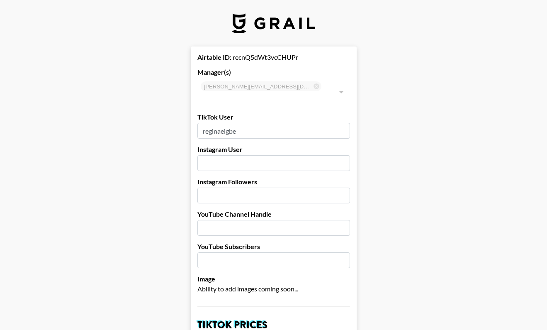
scroll to position [0, 0]
click at [230, 155] on input "text" at bounding box center [274, 163] width 153 height 16
paste input "[URL][DOMAIN_NAME]"
drag, startPoint x: 331, startPoint y: 151, endPoint x: 318, endPoint y: 151, distance: 12.4
click at [318, 155] on input "[URL][DOMAIN_NAME]" at bounding box center [274, 163] width 153 height 16
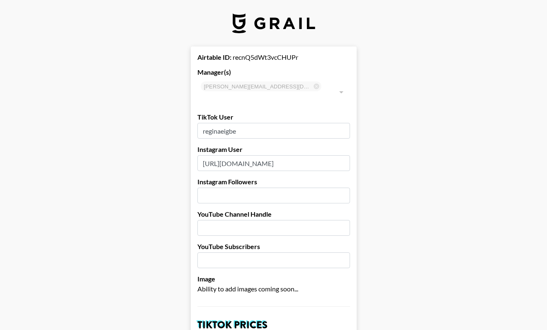
drag, startPoint x: 285, startPoint y: 153, endPoint x: 201, endPoint y: 153, distance: 83.8
click at [201, 155] on input "[URL][DOMAIN_NAME]" at bounding box center [274, 163] width 153 height 16
type input "reginaeigbe"
click at [235, 188] on input "number" at bounding box center [274, 196] width 153 height 16
type input "472000"
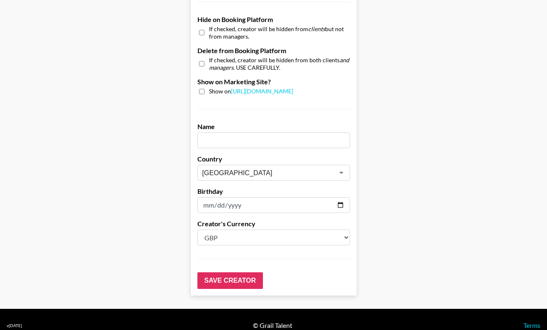
scroll to position [795, 0]
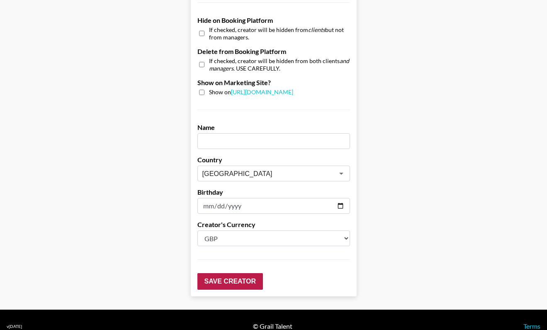
click at [213, 273] on input "Save Creator" at bounding box center [231, 281] width 66 height 17
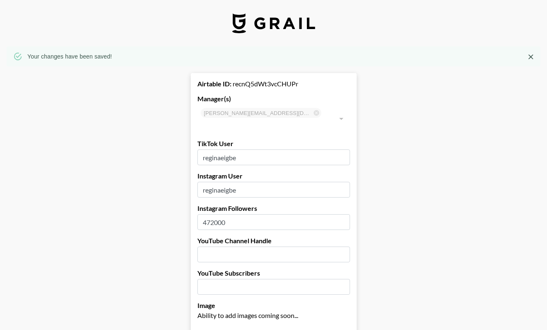
scroll to position [0, 0]
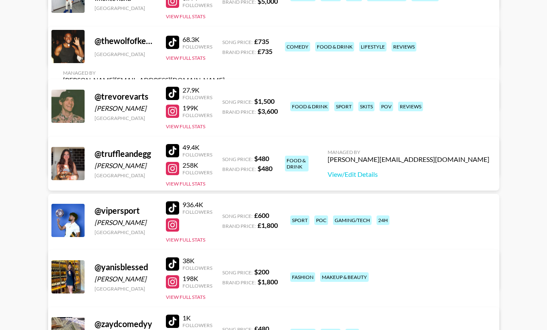
scroll to position [4106, 0]
click at [225, 91] on link "View/Edit Details" at bounding box center [144, 95] width 162 height 8
click at [172, 49] on div at bounding box center [172, 42] width 13 height 13
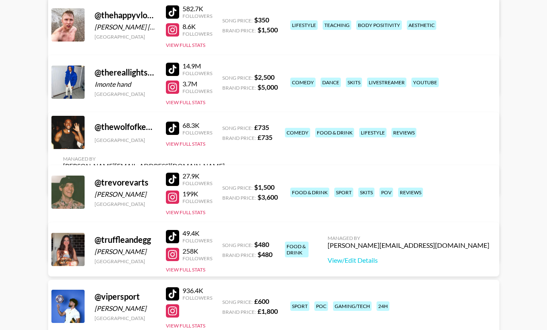
scroll to position [3949, 0]
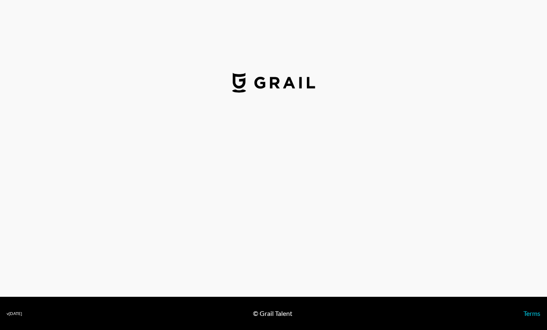
select select "GBP"
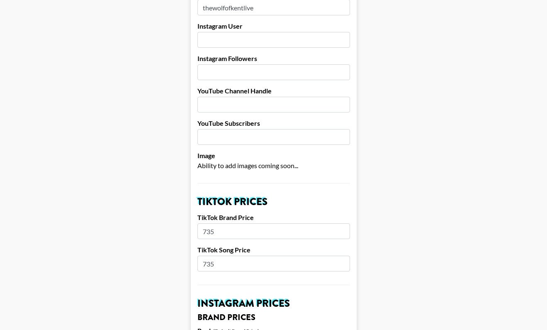
scroll to position [212, 0]
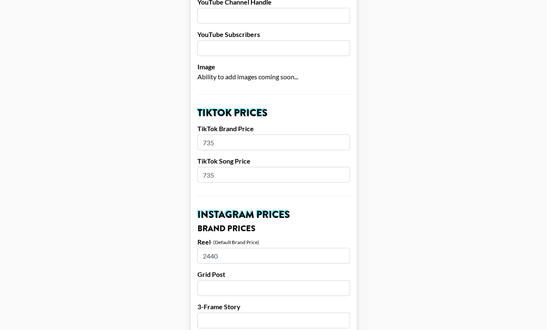
drag, startPoint x: 222, startPoint y: 129, endPoint x: 163, endPoint y: 131, distance: 59.8
type input "2440"
drag, startPoint x: 234, startPoint y: 166, endPoint x: 184, endPoint y: 164, distance: 49.8
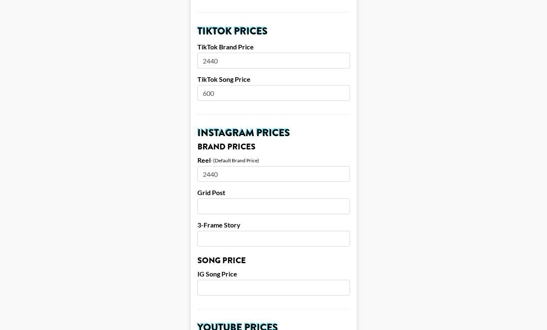
scroll to position [320, 0]
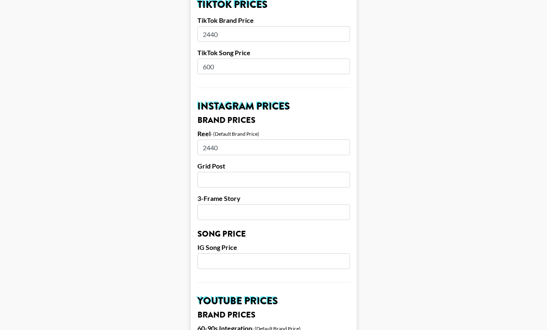
type input "600"
click at [247, 253] on input "number" at bounding box center [274, 261] width 153 height 16
type input "600"
click at [427, 219] on main "Airtable ID: recGnjizyX6z7AkRA Manager(s) [PERSON_NAME][EMAIL_ADDRESS][DOMAIN_N…" at bounding box center [274, 248] width 534 height 1044
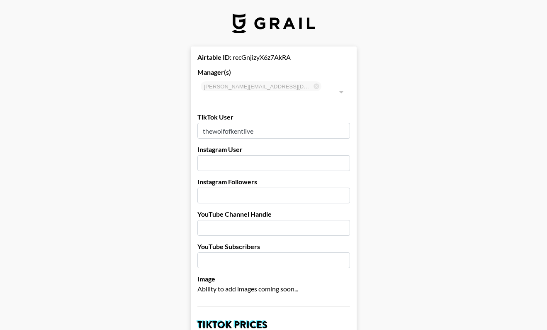
scroll to position [0, 0]
click at [253, 123] on input "thewolfofkentlive" at bounding box center [274, 131] width 153 height 16
drag, startPoint x: 256, startPoint y: 118, endPoint x: 187, endPoint y: 119, distance: 69.3
click at [212, 155] on input "text" at bounding box center [274, 163] width 153 height 16
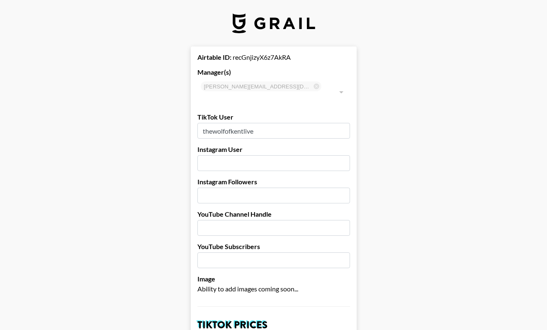
paste input "https://www.instagram.com/thewolfofkent/"
drag, startPoint x: 332, startPoint y: 151, endPoint x: 327, endPoint y: 151, distance: 5.4
click at [327, 155] on input "https://www.instagram.com/thewolfofkent/" at bounding box center [274, 163] width 153 height 16
drag, startPoint x: 285, startPoint y: 154, endPoint x: 198, endPoint y: 154, distance: 87.6
click at [198, 155] on input "https://www.instagram.com/thewolfofkent" at bounding box center [274, 163] width 153 height 16
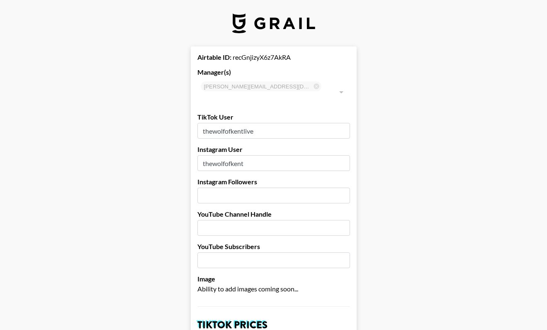
type input "thewolfofkent"
click at [224, 188] on input "number" at bounding box center [274, 196] width 153 height 16
click at [217, 178] on div "Instagram Followers" at bounding box center [274, 191] width 153 height 26
click at [222, 190] on input "number" at bounding box center [274, 196] width 153 height 16
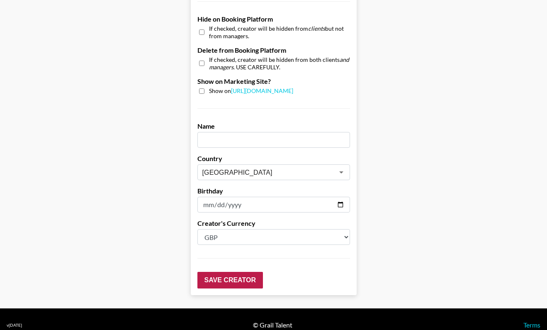
scroll to position [795, 0]
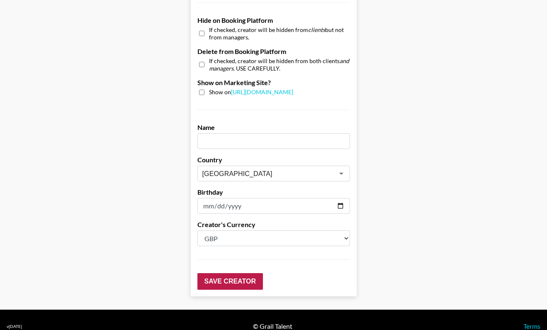
type input "18700"
click at [230, 273] on input "Save Creator" at bounding box center [231, 281] width 66 height 17
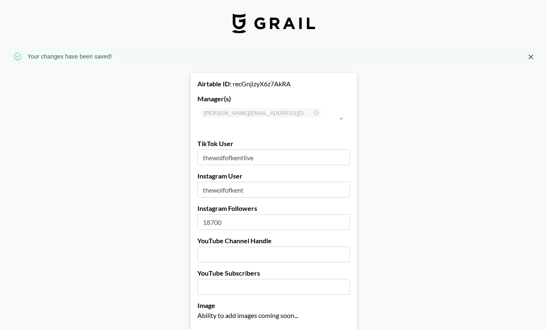
scroll to position [0, 0]
